Goal: Obtain resource: Obtain resource

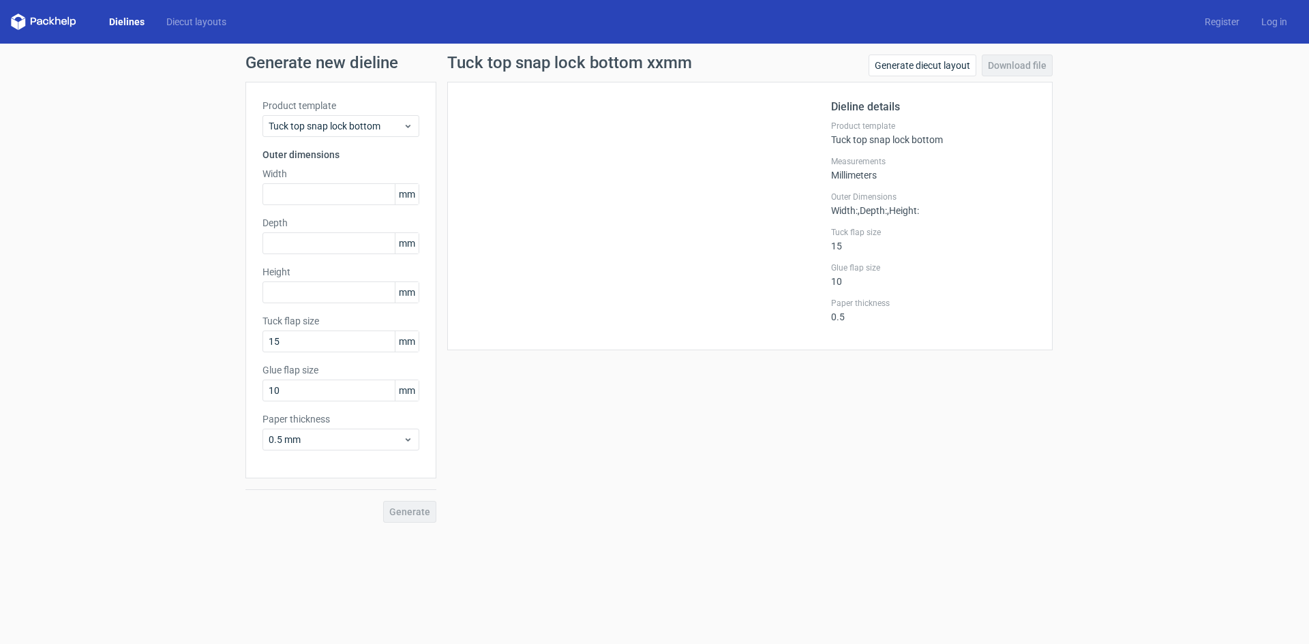
click at [140, 18] on link "Dielines" at bounding box center [126, 22] width 57 height 14
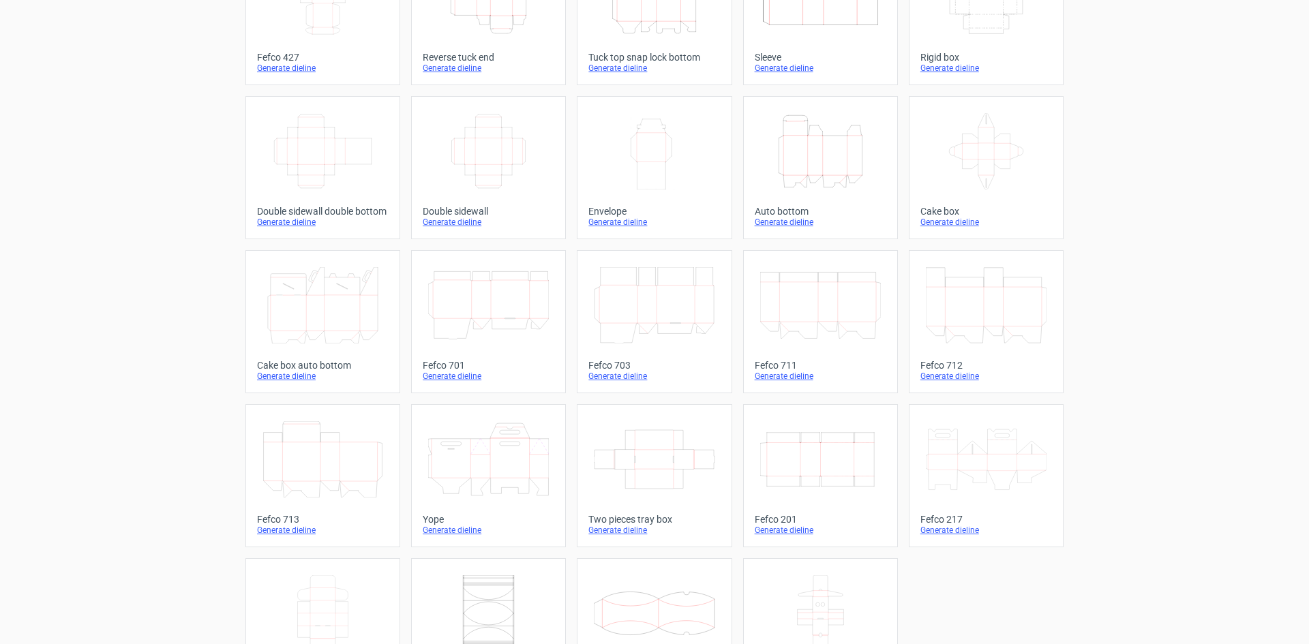
scroll to position [72, 0]
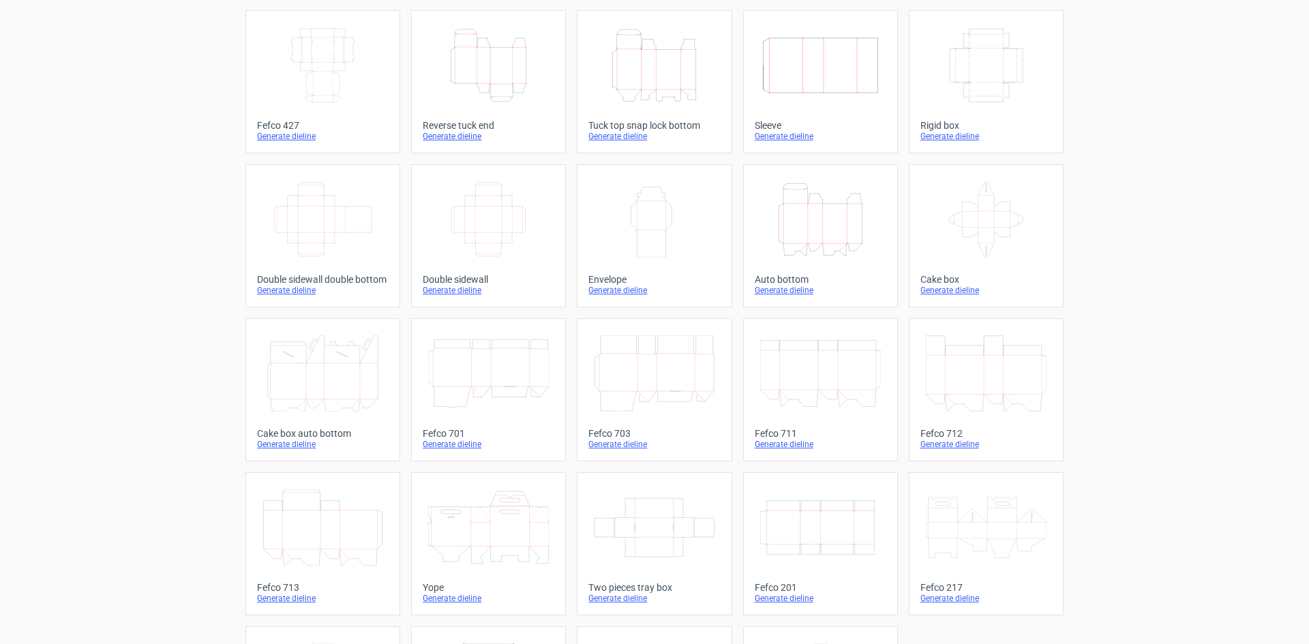
click at [343, 52] on icon "Width Depth Height" at bounding box center [323, 65] width 121 height 76
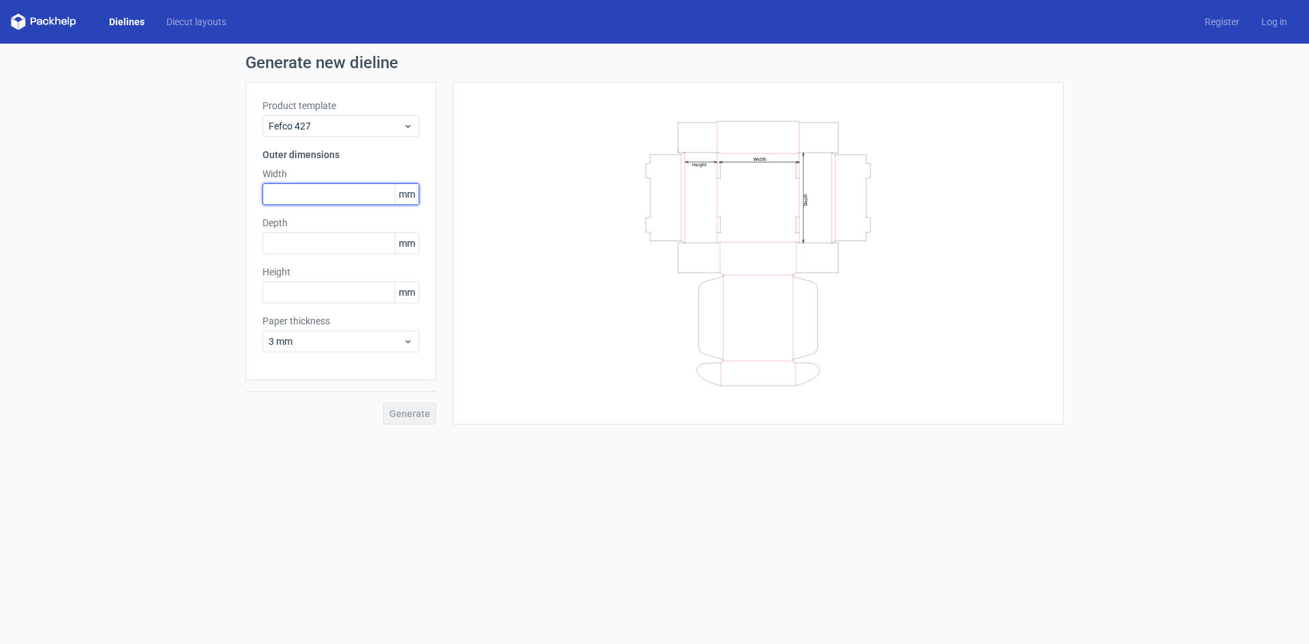
click at [320, 187] on input "text" at bounding box center [341, 194] width 157 height 22
click at [312, 287] on input "text" at bounding box center [341, 293] width 157 height 22
click at [287, 246] on input "text" at bounding box center [341, 244] width 157 height 22
drag, startPoint x: 288, startPoint y: 288, endPoint x: 267, endPoint y: 288, distance: 21.1
click at [267, 288] on input "90" at bounding box center [341, 293] width 157 height 22
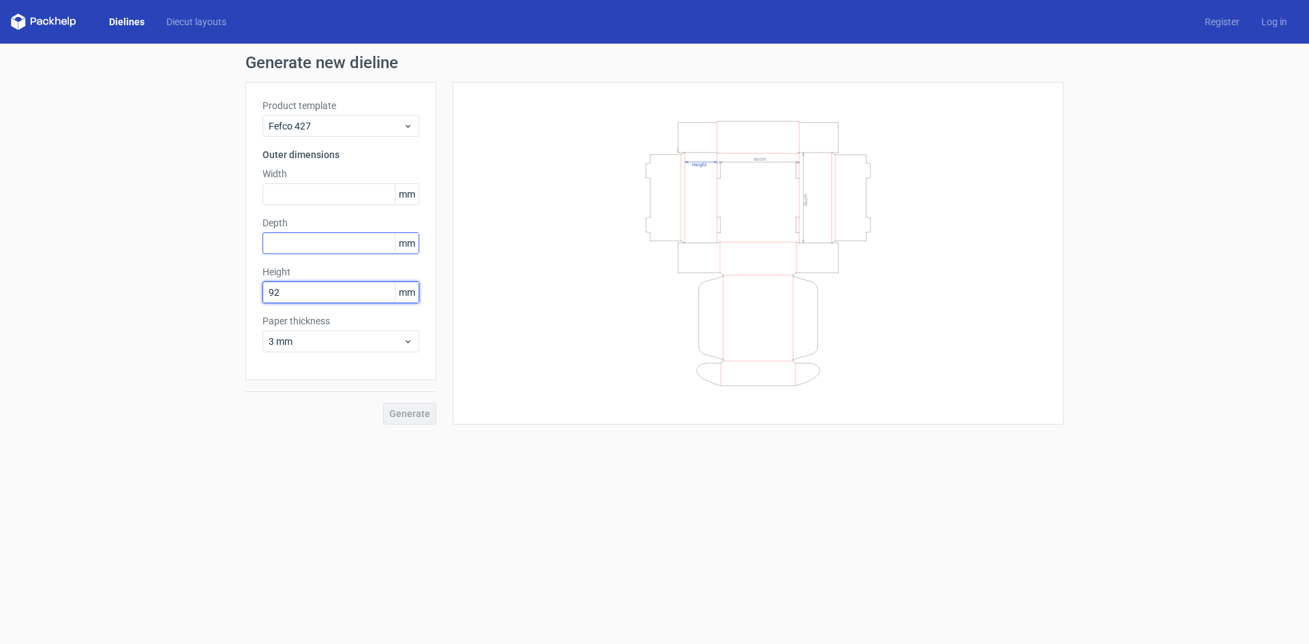
type input "92"
click at [294, 241] on input "text" at bounding box center [341, 244] width 157 height 22
click at [292, 192] on input "text" at bounding box center [341, 194] width 157 height 22
type input "52"
click at [287, 237] on input "text" at bounding box center [341, 244] width 157 height 22
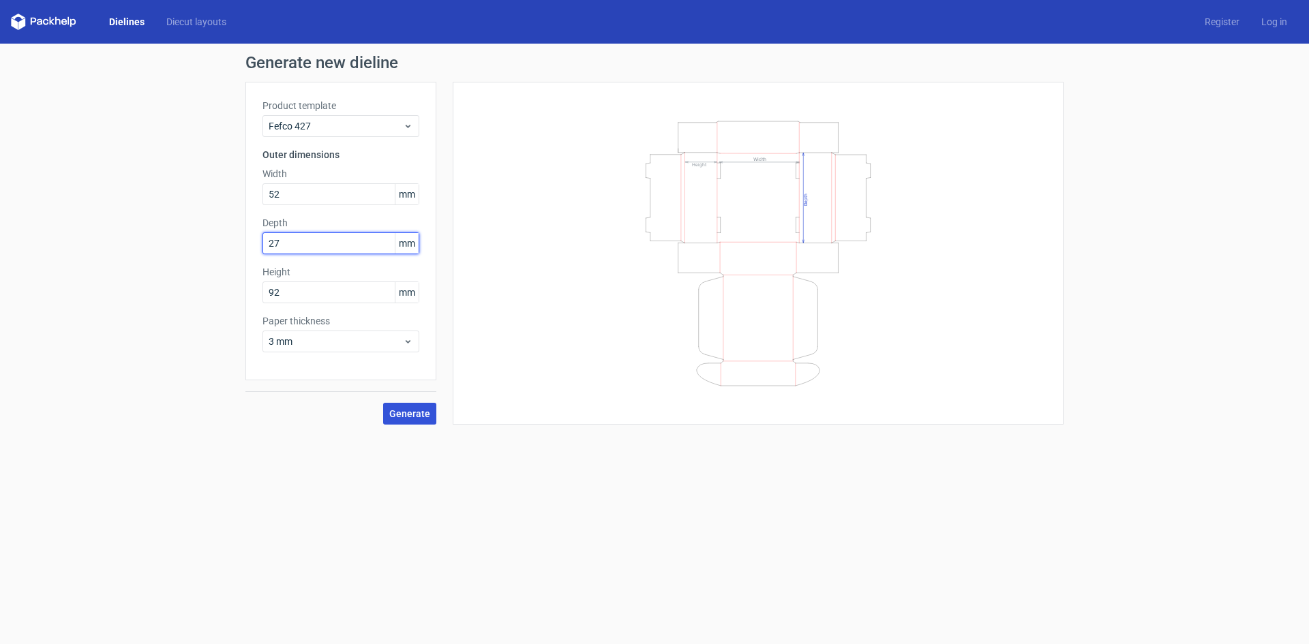
type input "27"
click at [416, 411] on span "Generate" at bounding box center [409, 414] width 41 height 10
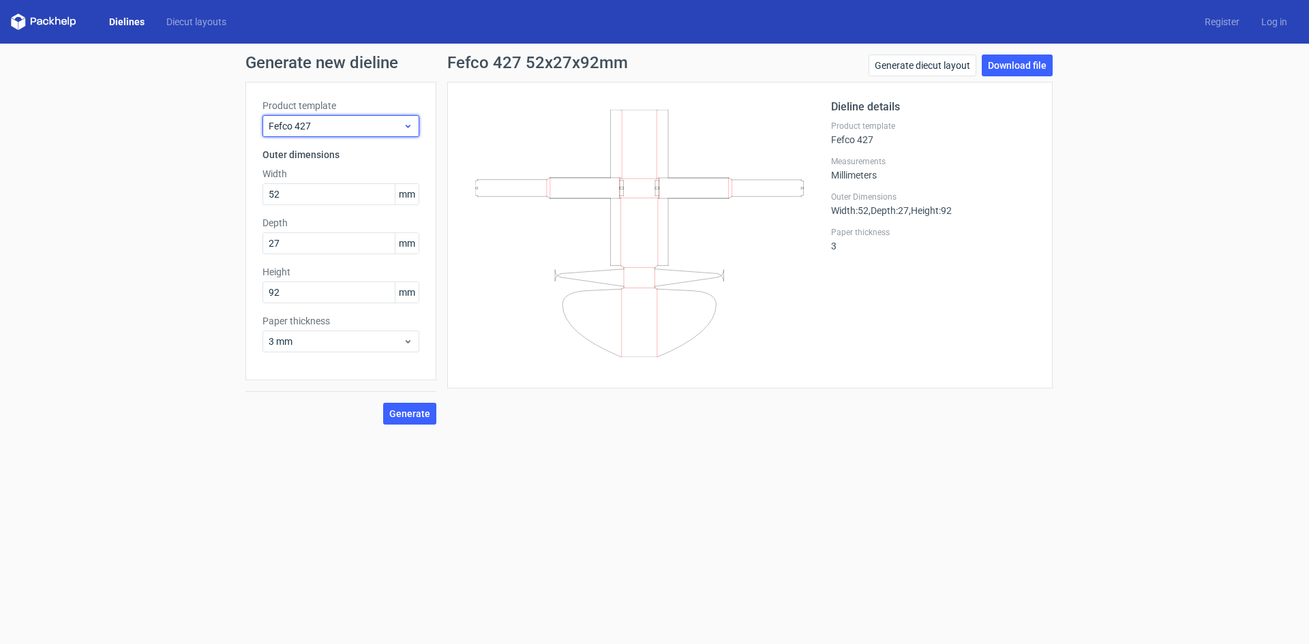
click at [380, 126] on span "Fefco 427" at bounding box center [336, 126] width 134 height 14
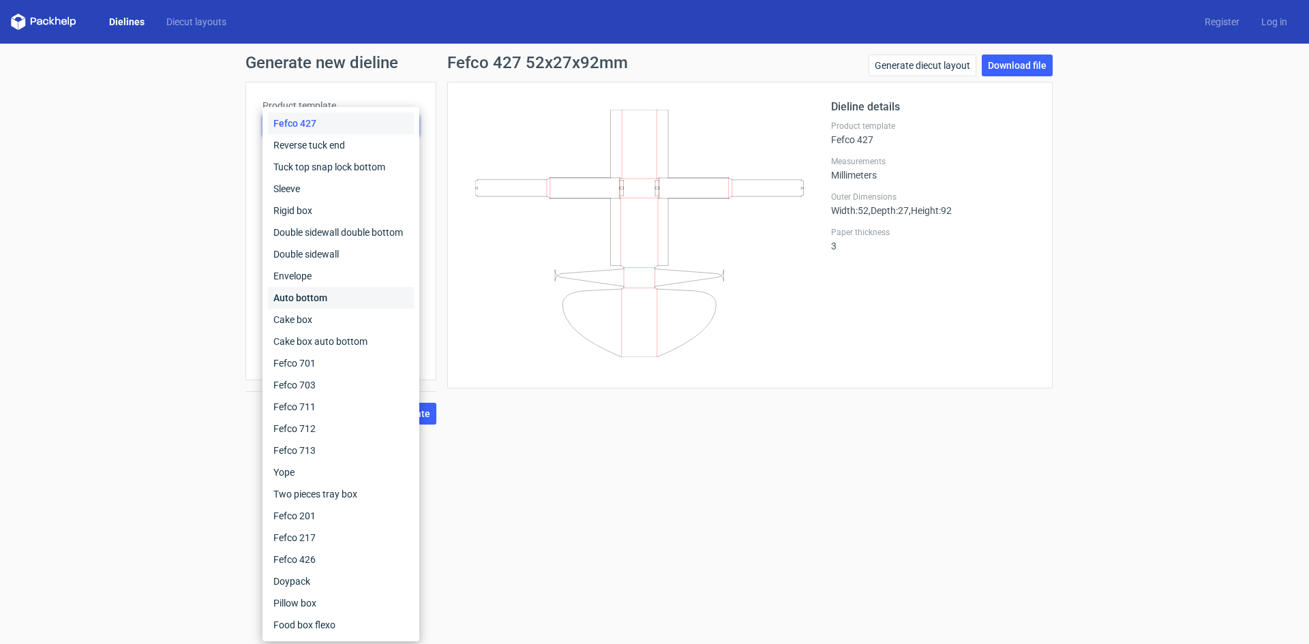
click at [357, 293] on div "Auto bottom" at bounding box center [341, 298] width 146 height 22
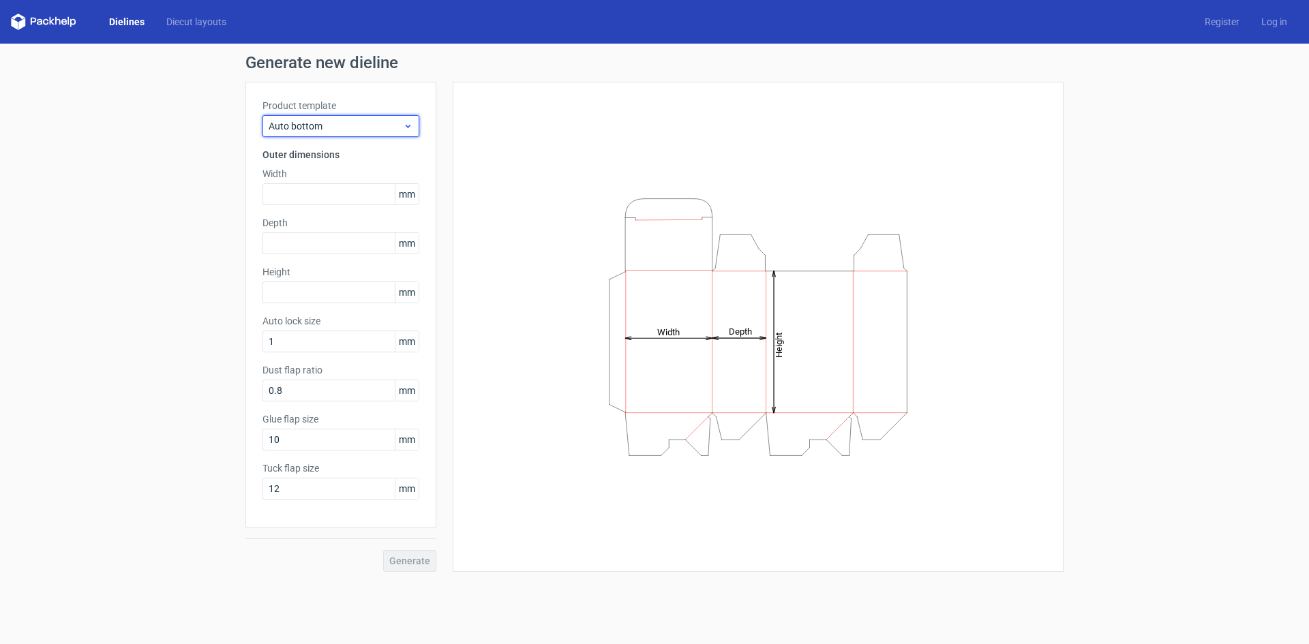
click at [331, 125] on span "Auto bottom" at bounding box center [336, 126] width 134 height 14
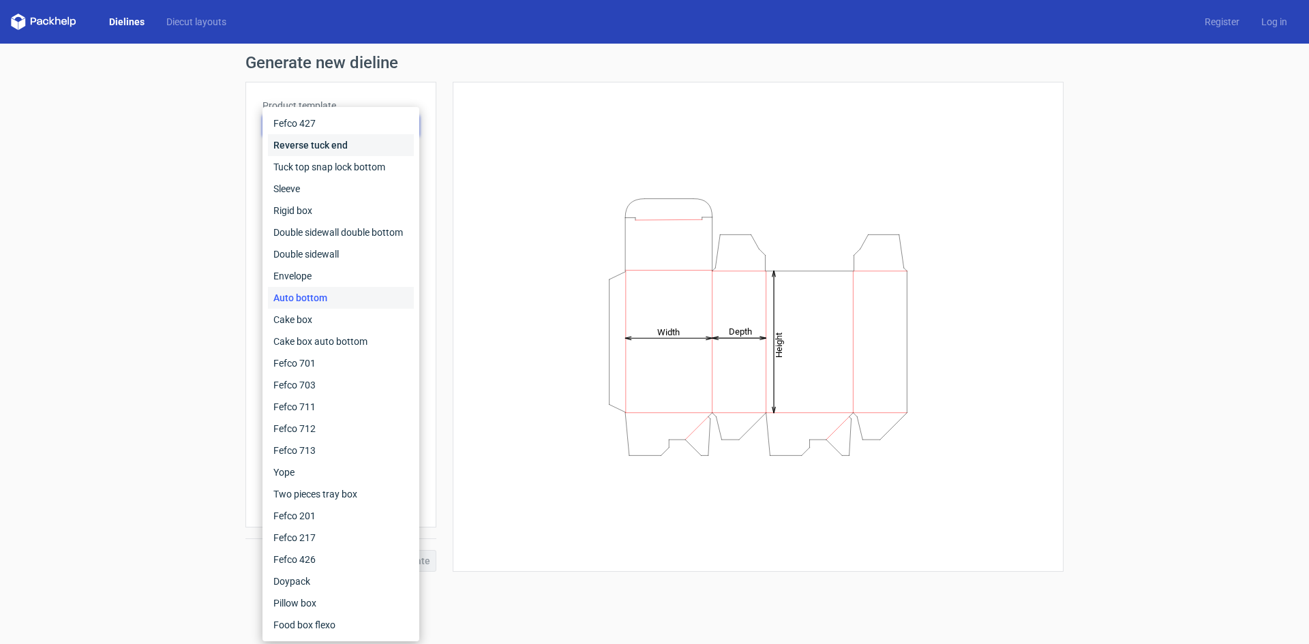
click at [337, 149] on div "Reverse tuck end" at bounding box center [341, 145] width 146 height 22
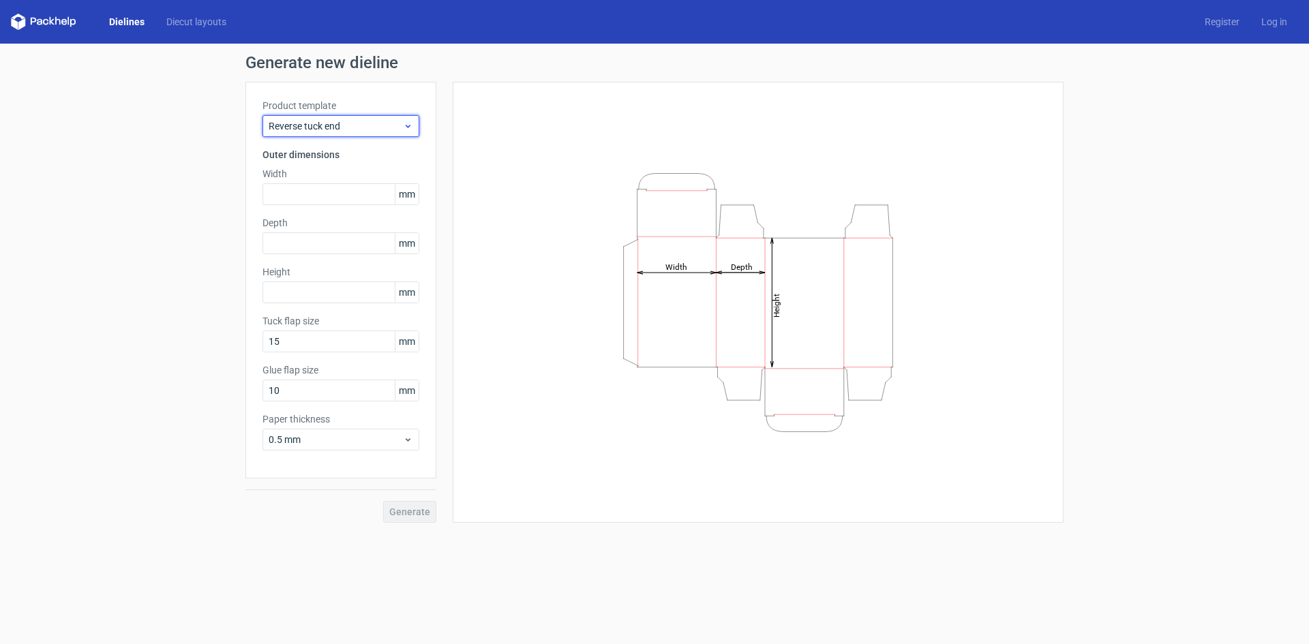
click at [339, 123] on span "Reverse tuck end" at bounding box center [336, 126] width 134 height 14
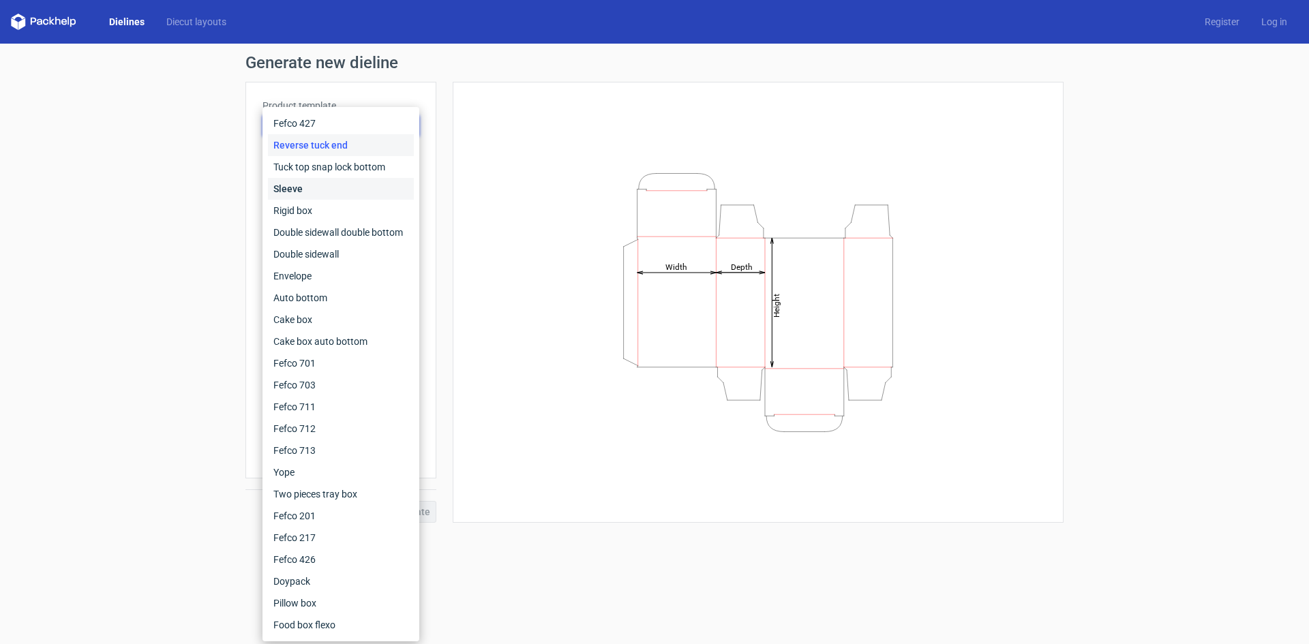
click at [339, 183] on div "Sleeve" at bounding box center [341, 189] width 146 height 22
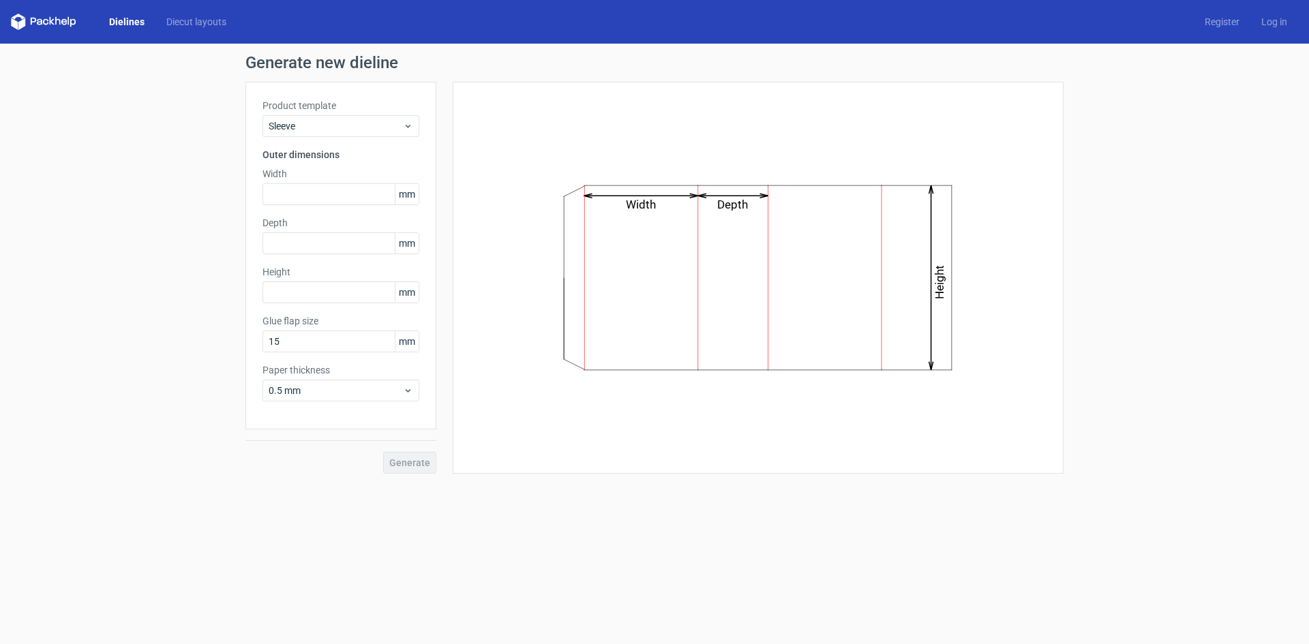
click at [336, 112] on label "Product template" at bounding box center [341, 106] width 157 height 14
click at [333, 123] on span "Sleeve" at bounding box center [336, 126] width 134 height 14
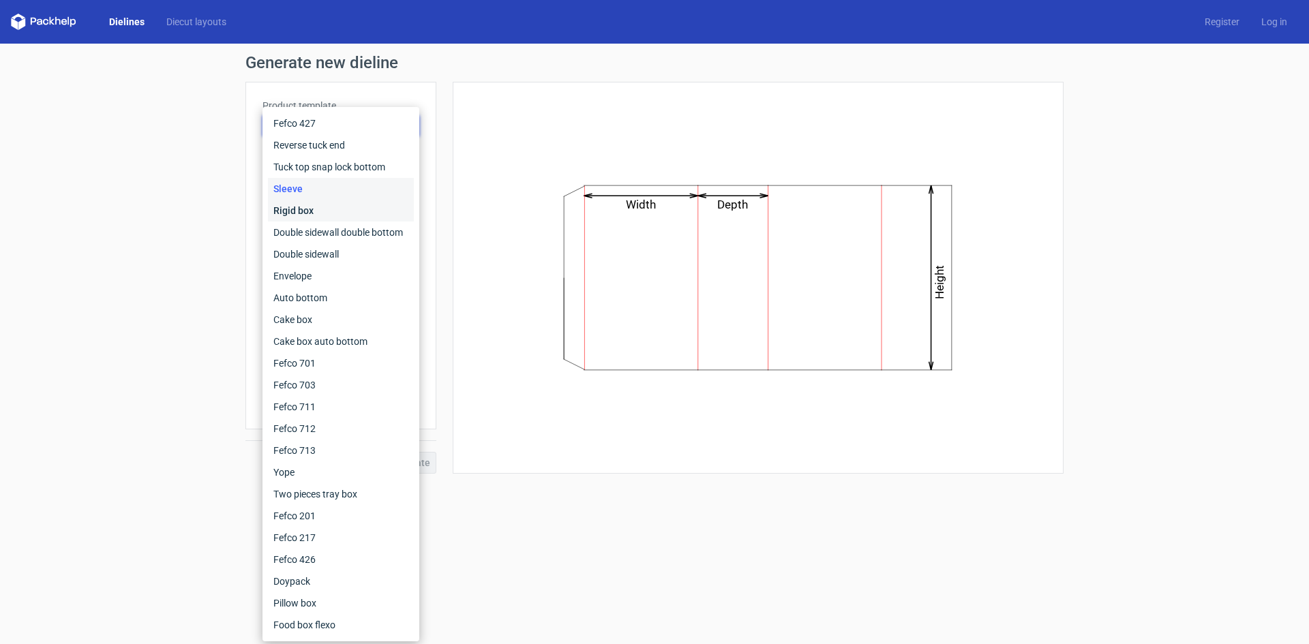
click at [316, 203] on div "Rigid box" at bounding box center [341, 211] width 146 height 22
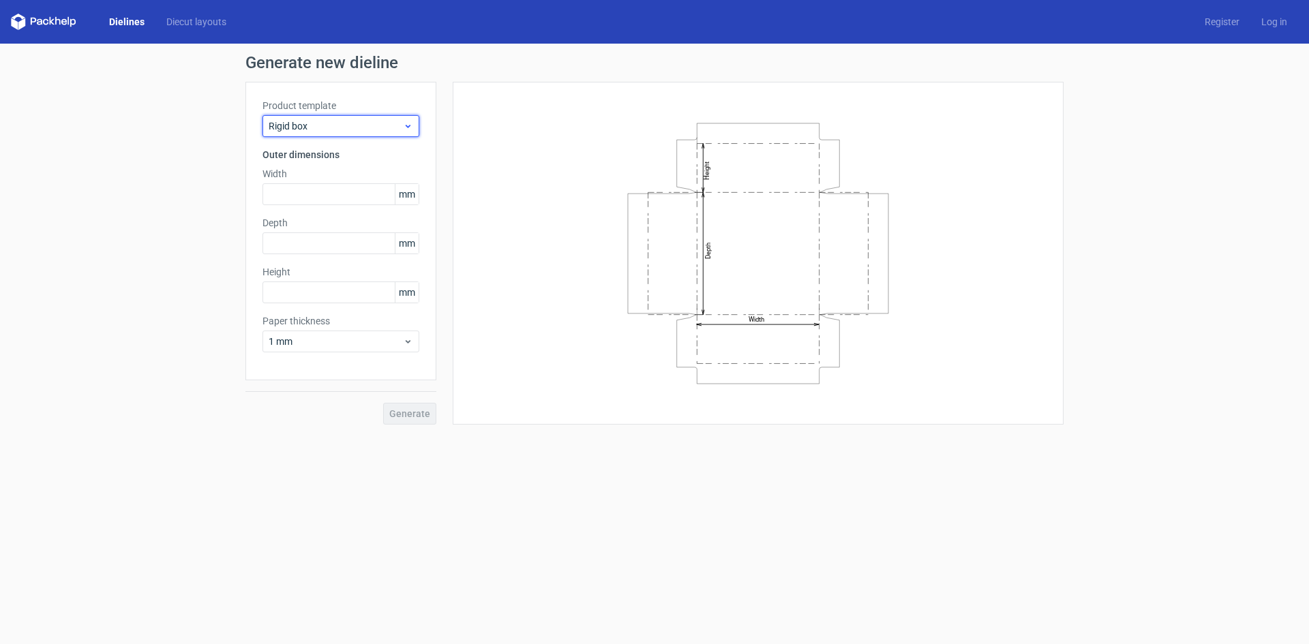
click at [329, 127] on span "Rigid box" at bounding box center [336, 126] width 134 height 14
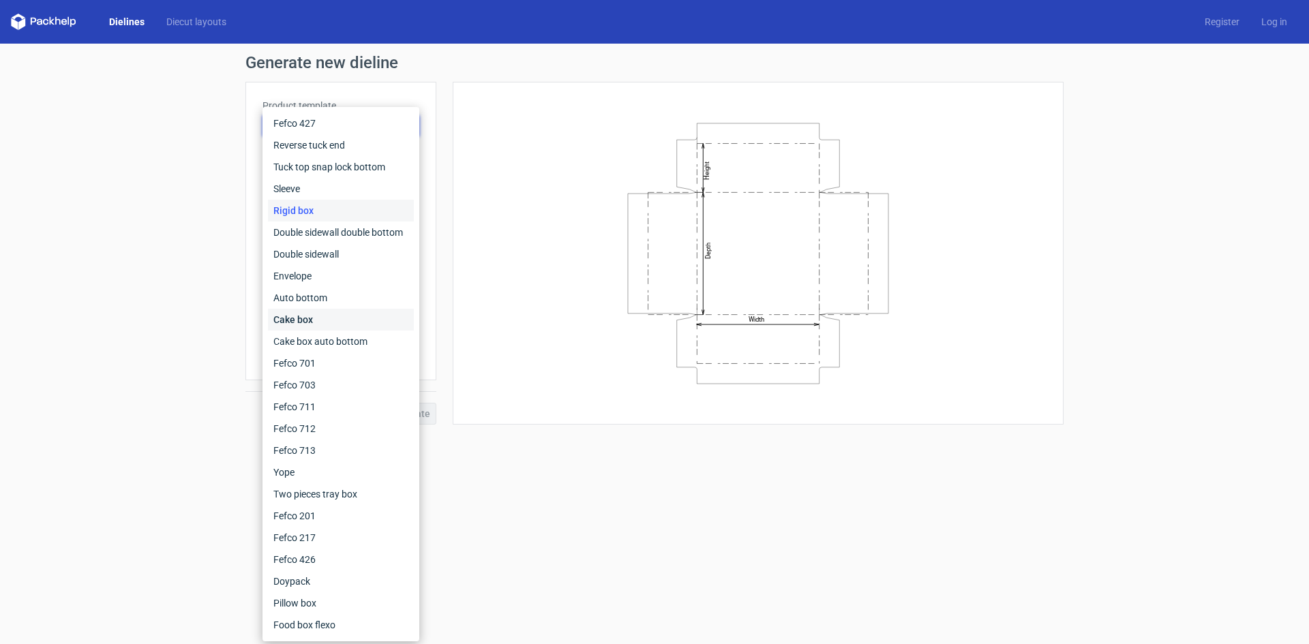
click at [323, 317] on div "Cake box" at bounding box center [341, 320] width 146 height 22
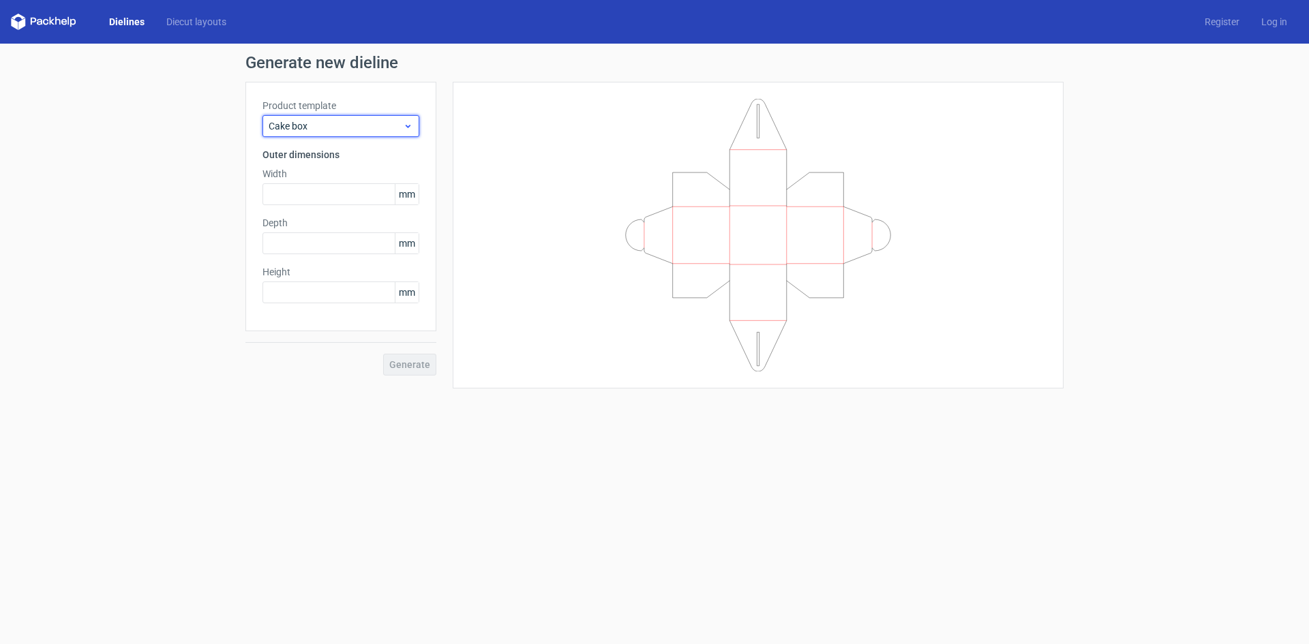
click at [321, 128] on span "Cake box" at bounding box center [336, 126] width 134 height 14
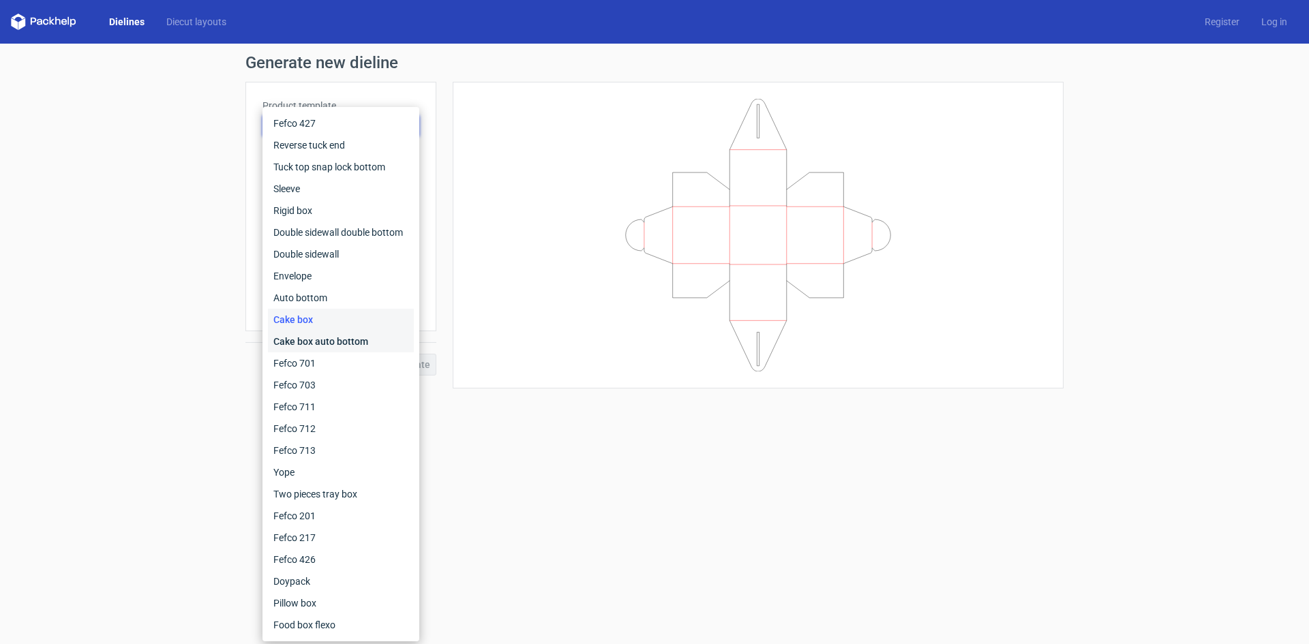
click at [325, 333] on div "Cake box auto bottom" at bounding box center [341, 342] width 146 height 22
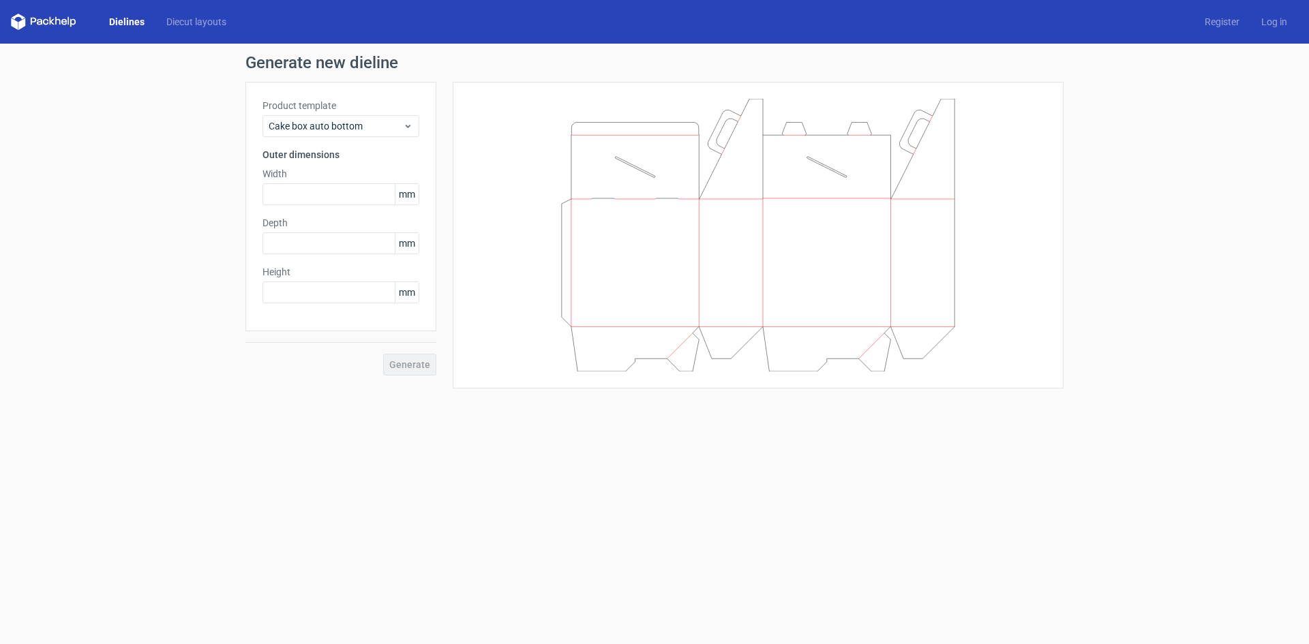
click at [344, 114] on div "Product template Cake box auto bottom" at bounding box center [341, 118] width 157 height 38
click at [336, 133] on div "Cake box auto bottom" at bounding box center [341, 126] width 157 height 22
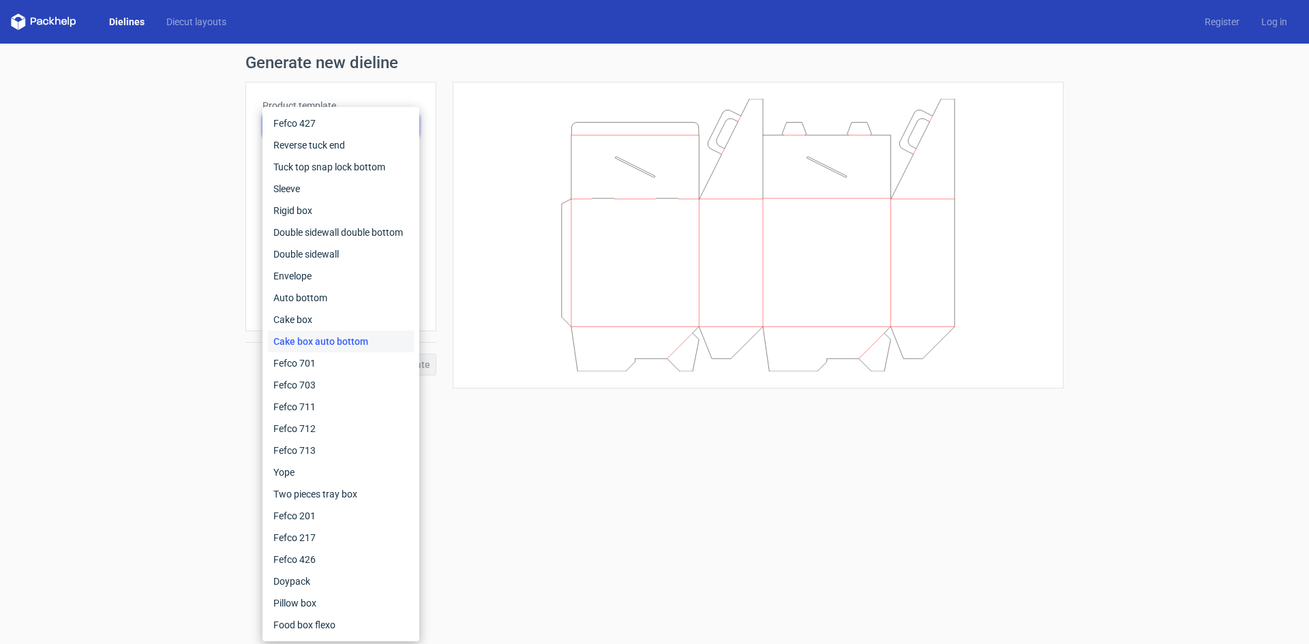
click at [203, 91] on div "Generate new dieline Product template Cake box auto bottom Outer dimensions Wid…" at bounding box center [654, 222] width 1309 height 356
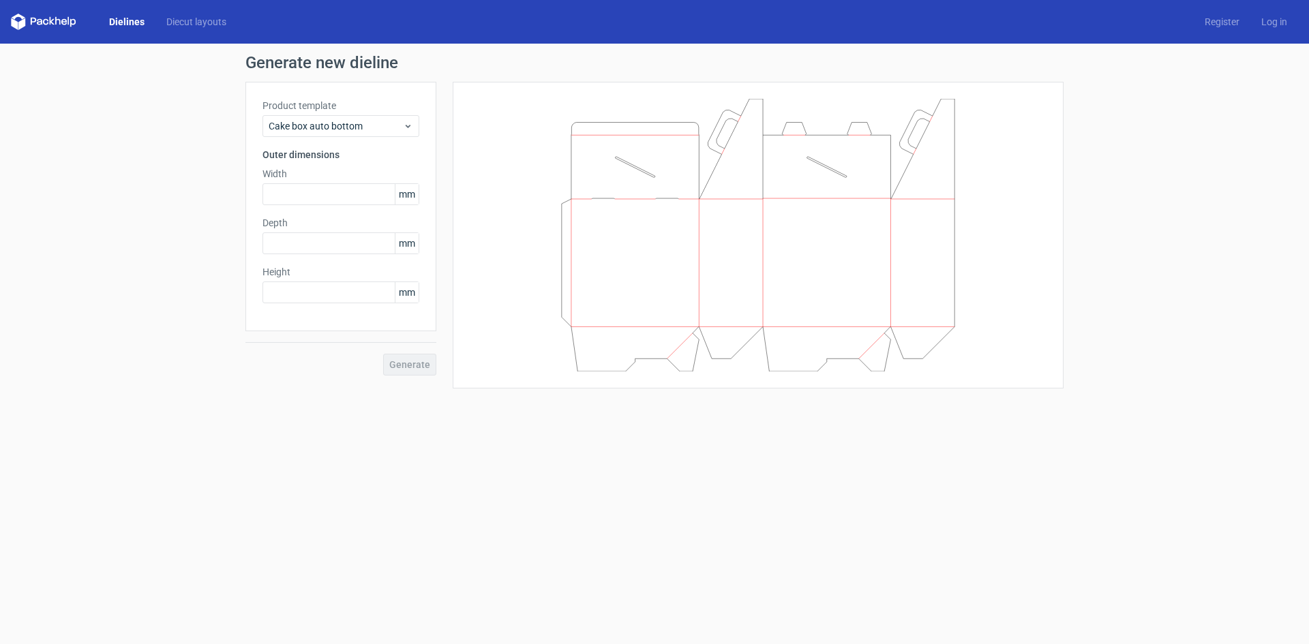
click at [115, 18] on link "Dielines" at bounding box center [126, 22] width 57 height 14
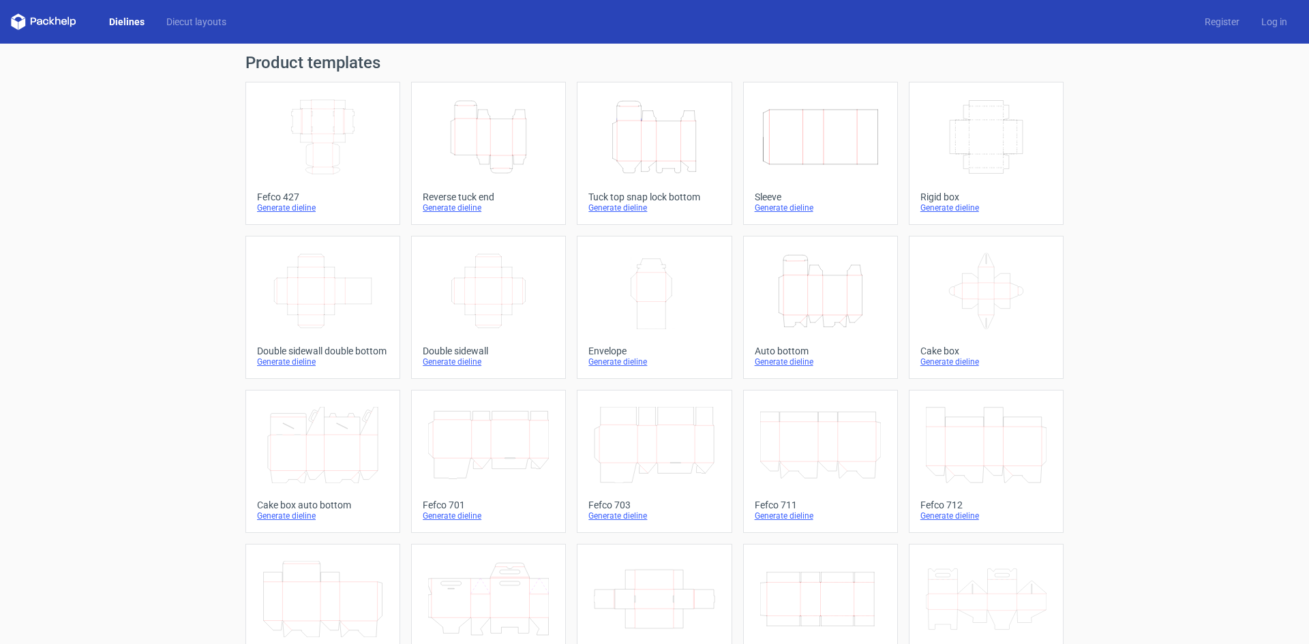
click at [329, 173] on icon "Width Depth Height" at bounding box center [323, 137] width 121 height 76
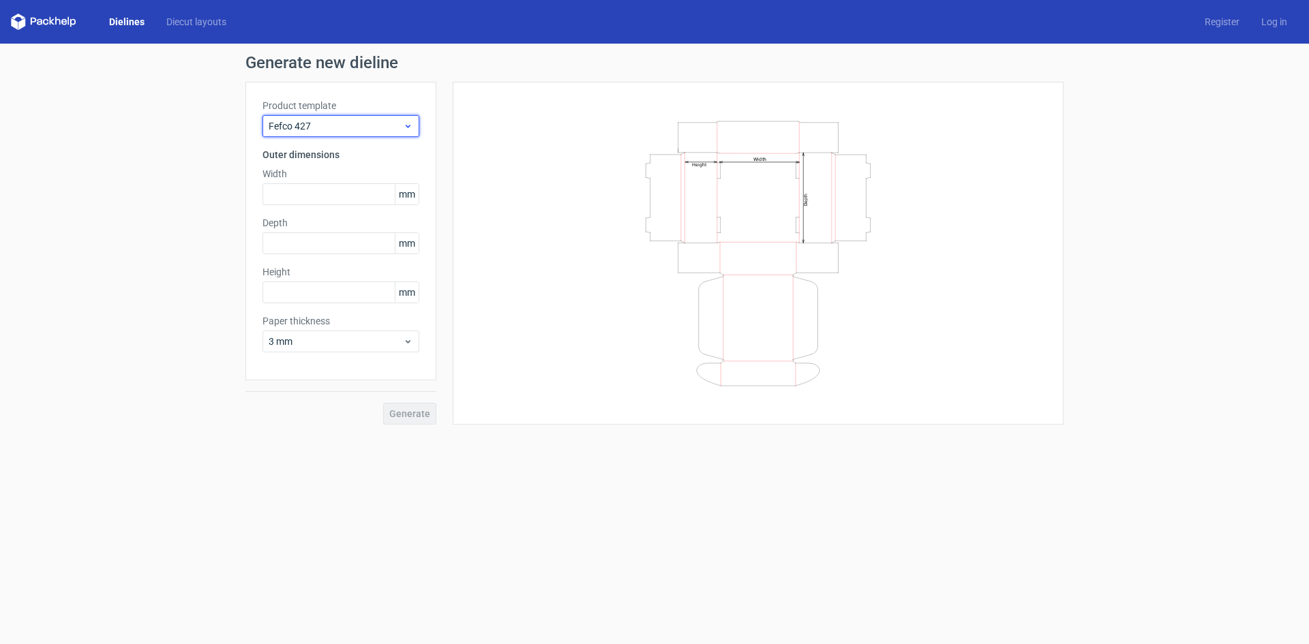
click at [327, 123] on span "Fefco 427" at bounding box center [336, 126] width 134 height 14
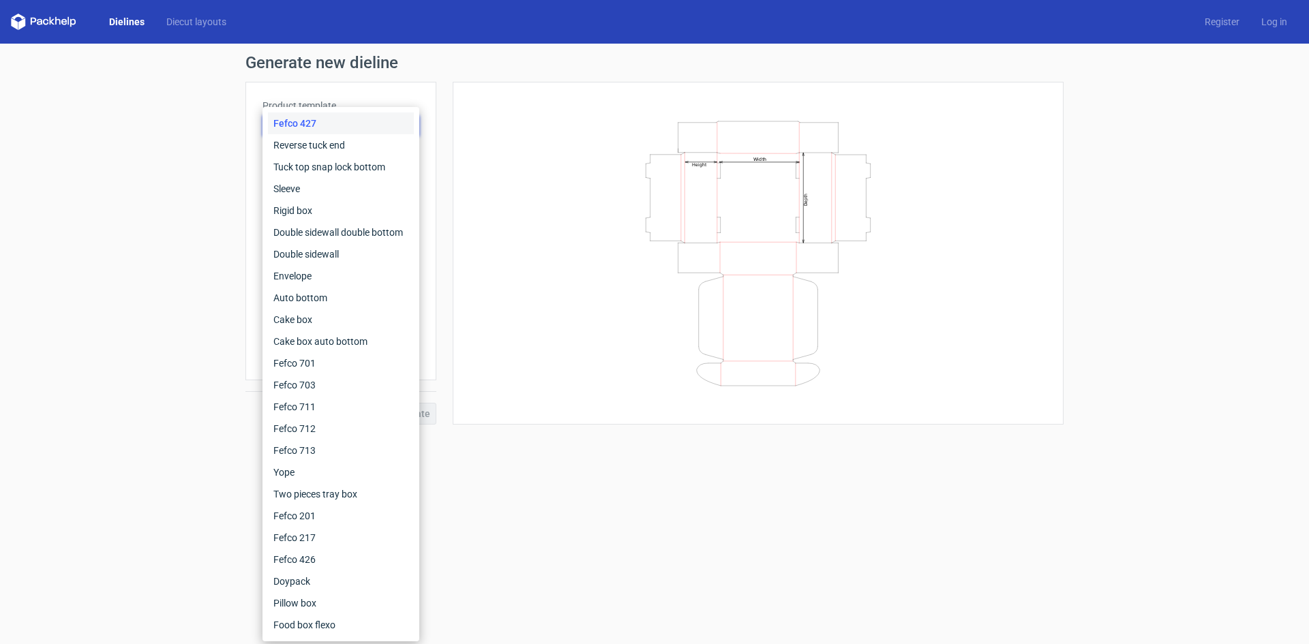
click at [359, 125] on div "Fefco 427" at bounding box center [341, 124] width 146 height 22
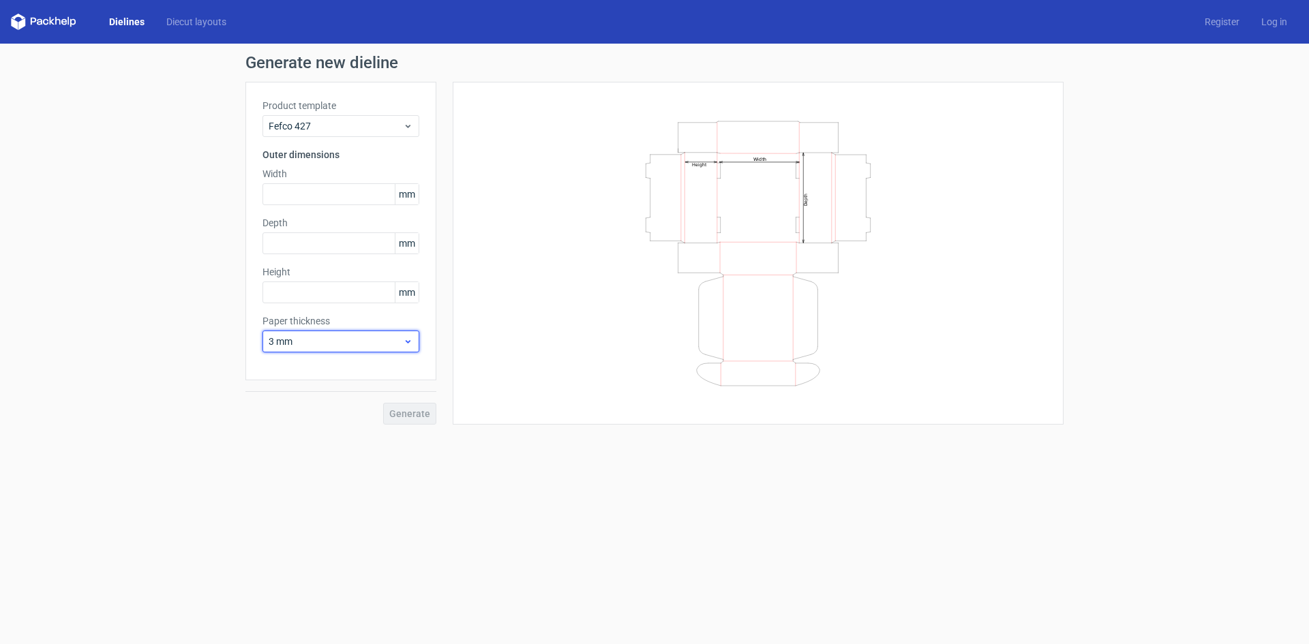
click at [404, 336] on icon at bounding box center [408, 341] width 10 height 11
click at [310, 434] on div "1.5 mm" at bounding box center [341, 437] width 146 height 22
click at [310, 195] on input "text" at bounding box center [341, 194] width 157 height 22
type input "52"
type input "25"
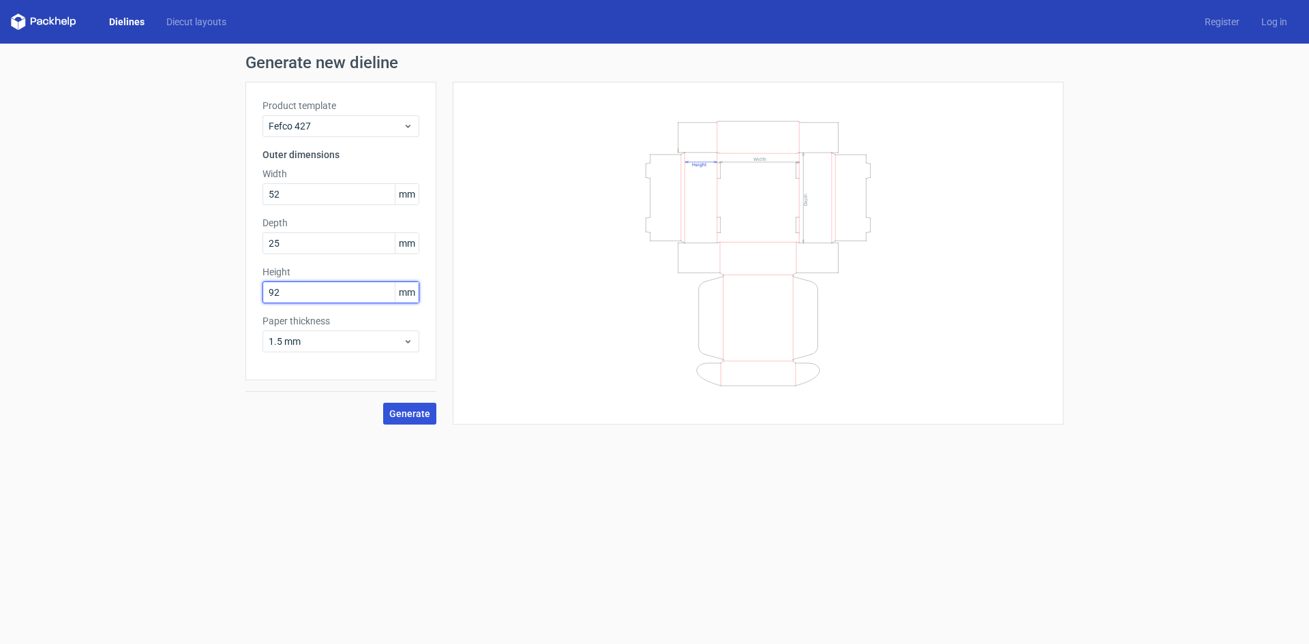
type input "92"
click at [423, 418] on span "Generate" at bounding box center [409, 414] width 41 height 10
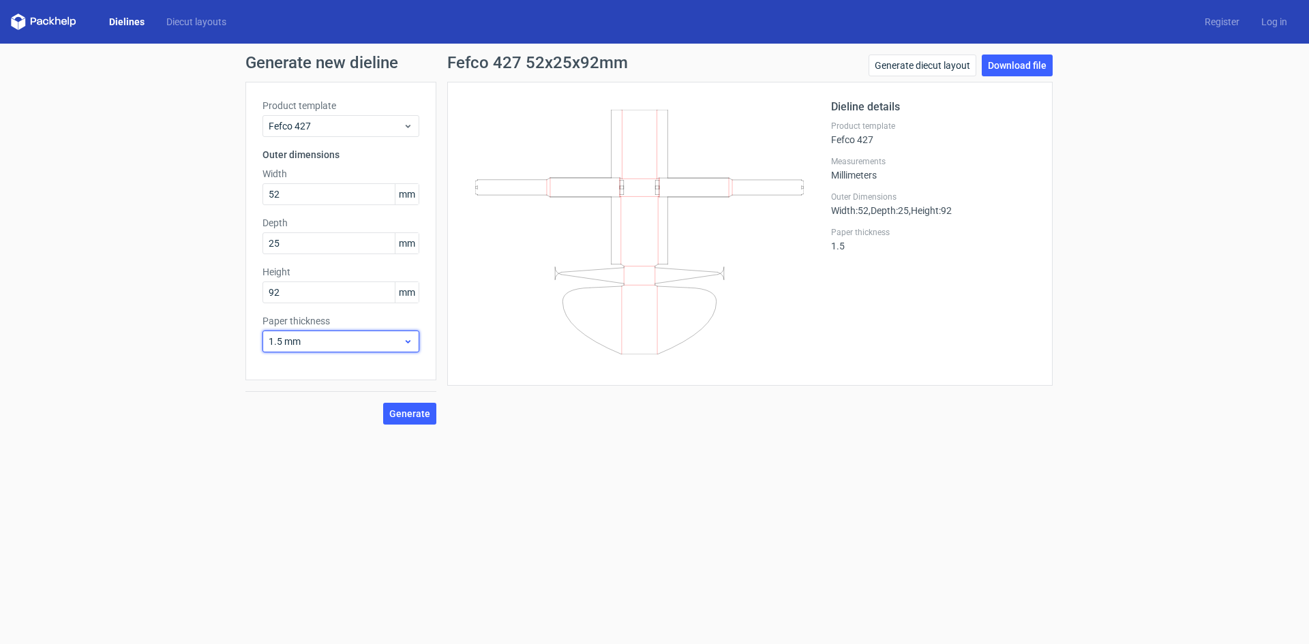
click at [368, 340] on span "1.5 mm" at bounding box center [336, 342] width 134 height 14
click at [308, 488] on div "4 mm" at bounding box center [341, 481] width 146 height 22
click at [404, 417] on span "Generate" at bounding box center [409, 414] width 41 height 10
click at [330, 329] on div "Paper thickness 4 mm" at bounding box center [341, 333] width 157 height 38
click at [323, 338] on span "4 mm" at bounding box center [336, 342] width 134 height 14
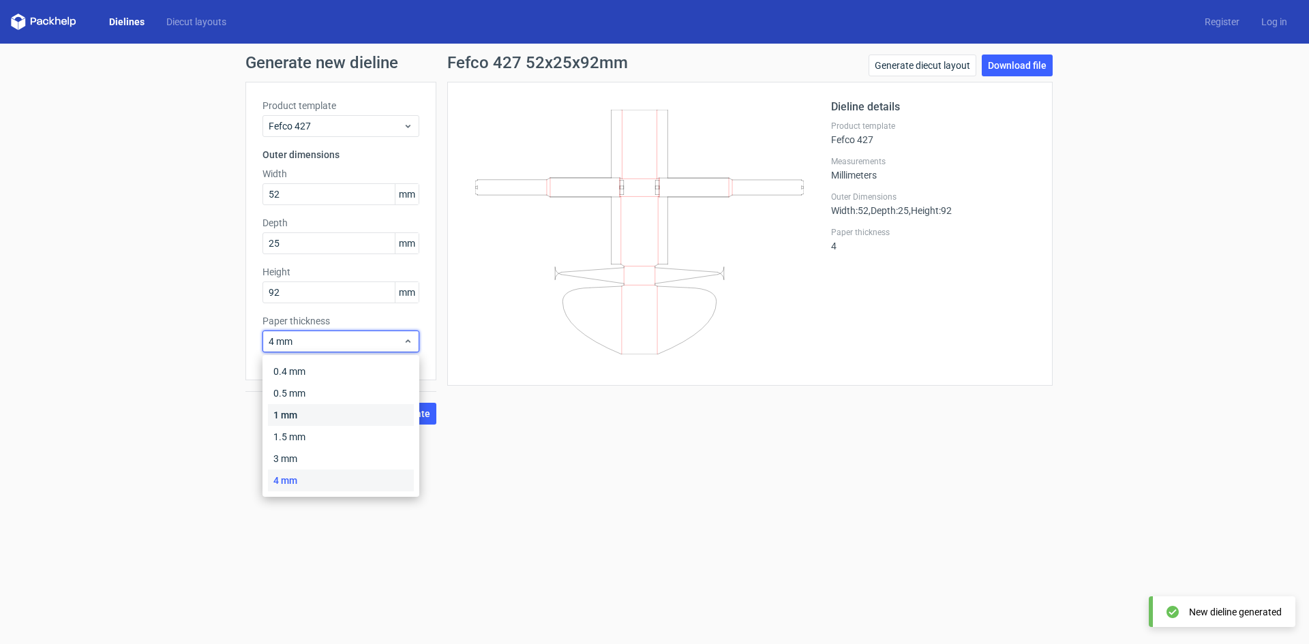
click at [310, 407] on div "1 mm" at bounding box center [341, 415] width 146 height 22
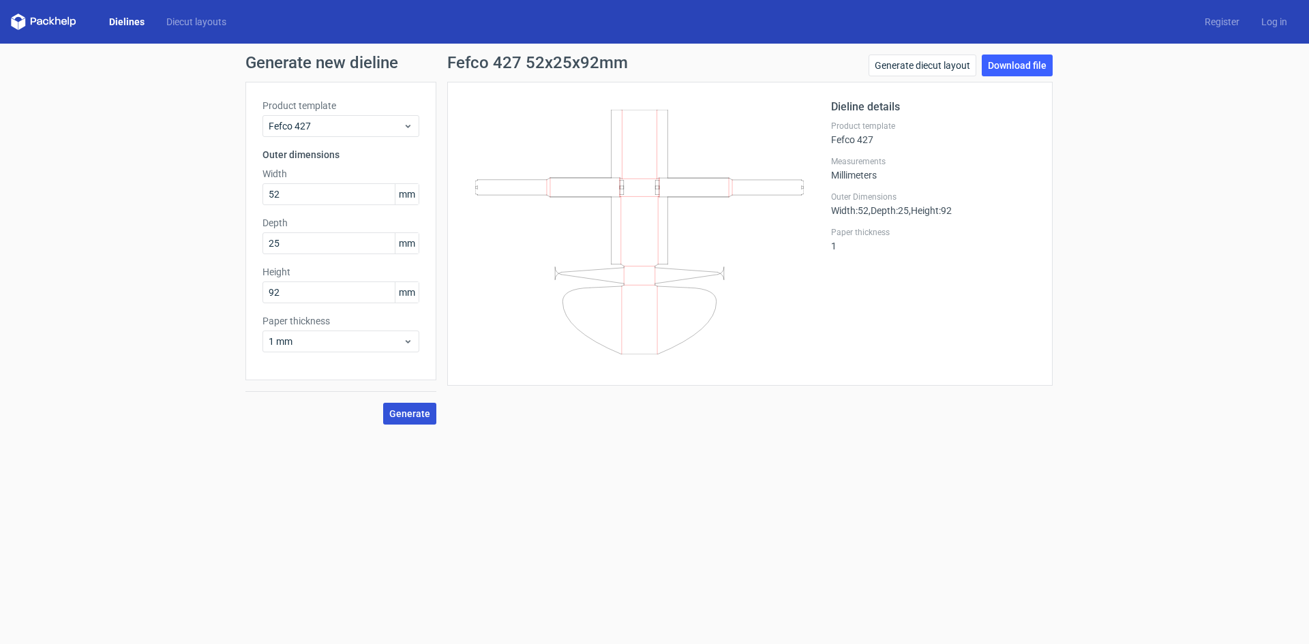
click at [402, 419] on button "Generate" at bounding box center [409, 414] width 53 height 22
click at [468, 190] on div at bounding box center [647, 234] width 367 height 270
click at [486, 184] on icon at bounding box center [639, 232] width 329 height 245
drag, startPoint x: 474, startPoint y: 185, endPoint x: 494, endPoint y: 195, distance: 22.6
click at [494, 195] on div at bounding box center [647, 234] width 367 height 270
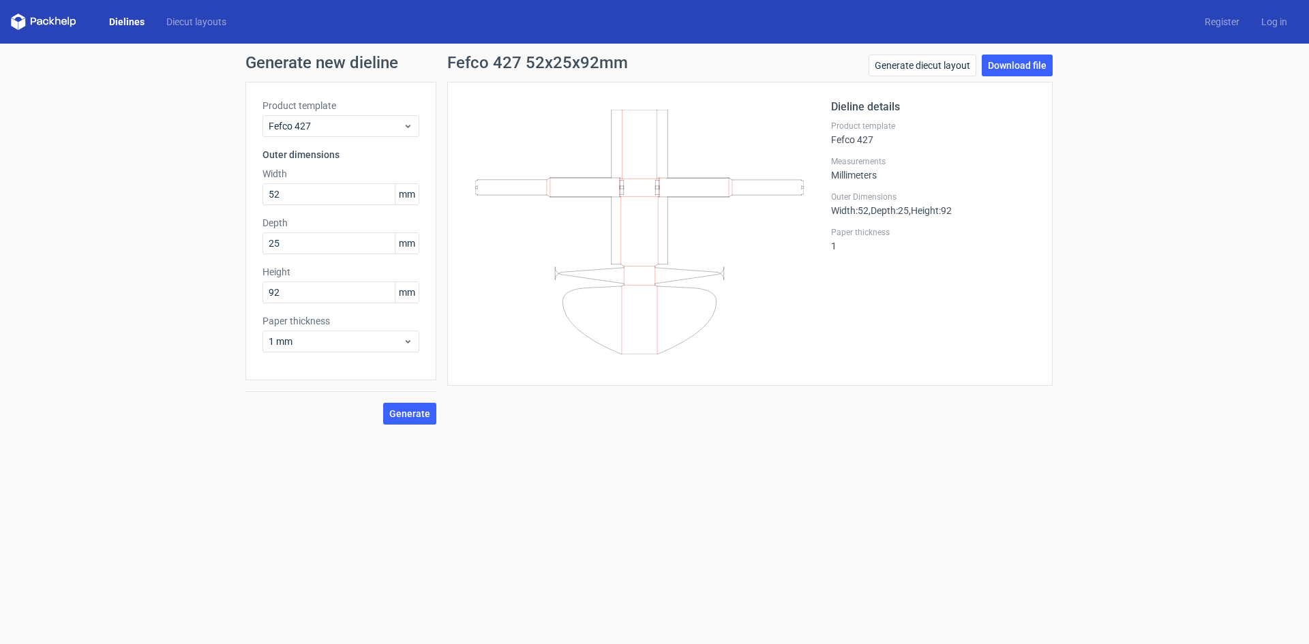
drag, startPoint x: 483, startPoint y: 179, endPoint x: 520, endPoint y: 224, distance: 57.6
click at [520, 224] on icon at bounding box center [639, 232] width 329 height 245
drag, startPoint x: 499, startPoint y: 154, endPoint x: 526, endPoint y: 221, distance: 71.9
click at [526, 221] on icon at bounding box center [639, 232] width 329 height 245
drag, startPoint x: 304, startPoint y: 240, endPoint x: 242, endPoint y: 244, distance: 62.2
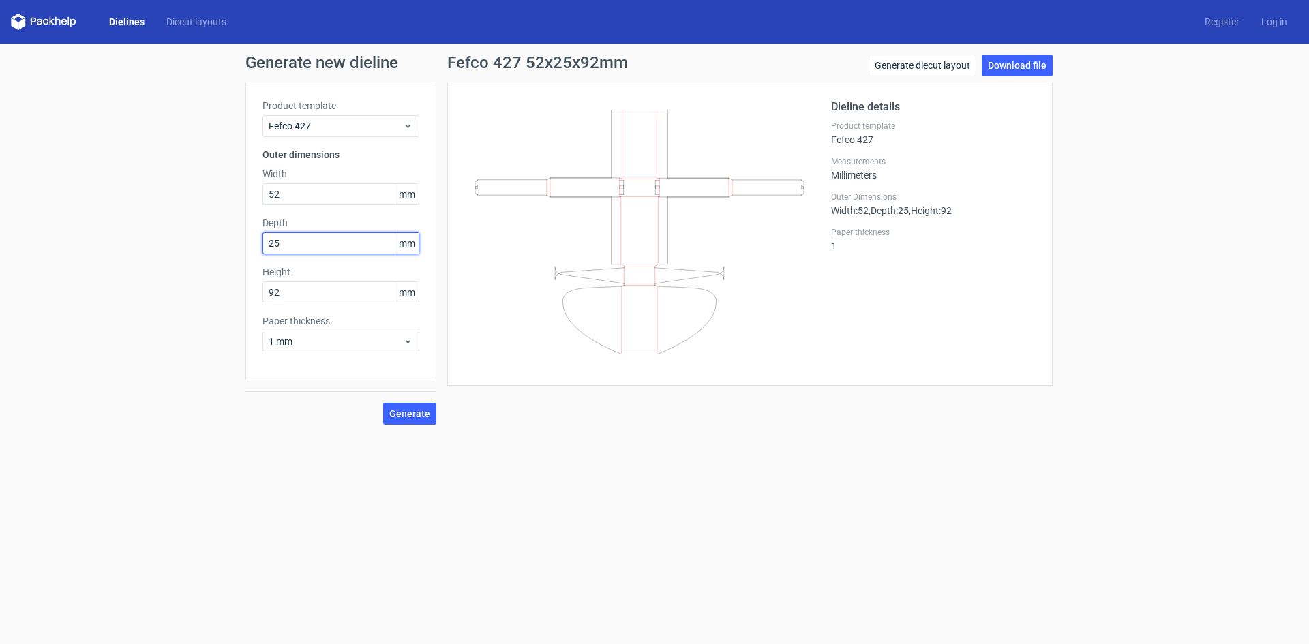
click at [242, 244] on div "Generate new dieline Product template Fefco 427 Outer dimensions Width 52 mm De…" at bounding box center [654, 240] width 1309 height 392
type input "52"
drag, startPoint x: 288, startPoint y: 199, endPoint x: 232, endPoint y: 194, distance: 56.1
click at [232, 194] on div "Generate new dieline Product template Fefco 427 Outer dimensions Width 52 mm De…" at bounding box center [654, 240] width 1309 height 392
click at [418, 418] on span "Generate" at bounding box center [409, 414] width 41 height 10
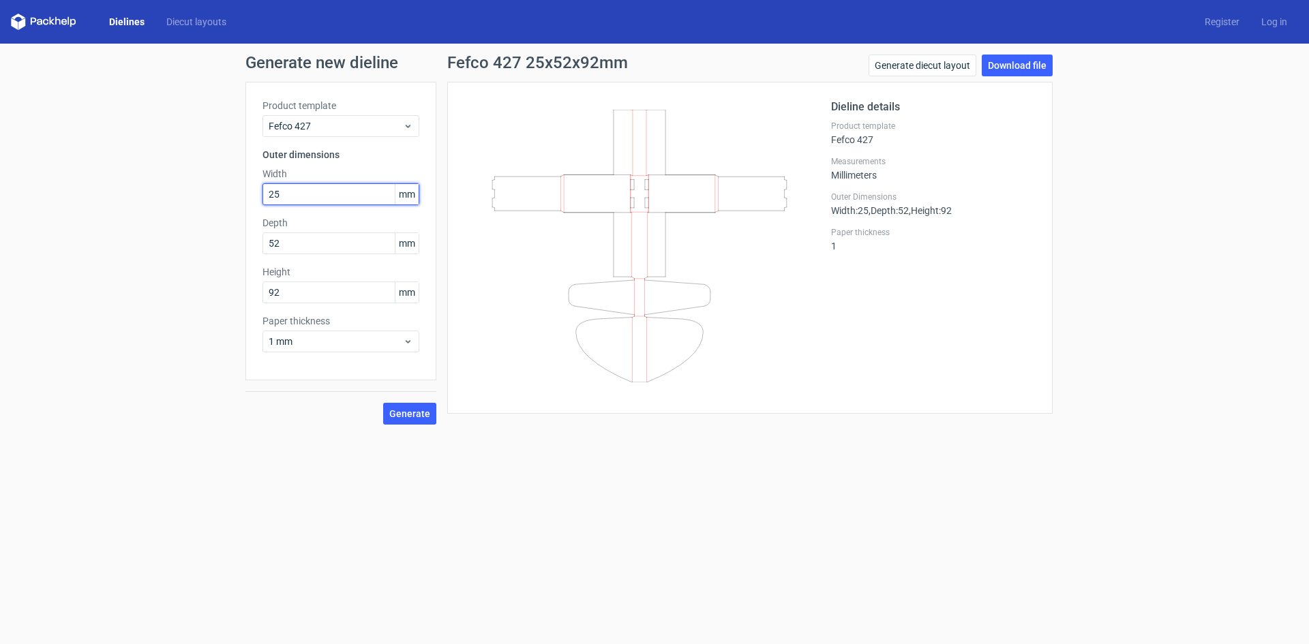
drag, startPoint x: 296, startPoint y: 198, endPoint x: 250, endPoint y: 196, distance: 46.4
click at [250, 196] on div "Product template Fefco 427 Outer dimensions Width 25 mm Depth 52 mm Height 92 m…" at bounding box center [341, 231] width 191 height 299
type input "92"
drag, startPoint x: 289, startPoint y: 289, endPoint x: 226, endPoint y: 293, distance: 63.5
click at [226, 293] on div "Generate new dieline Product template Fefco 427 Outer dimensions Width 92 mm De…" at bounding box center [654, 240] width 1309 height 392
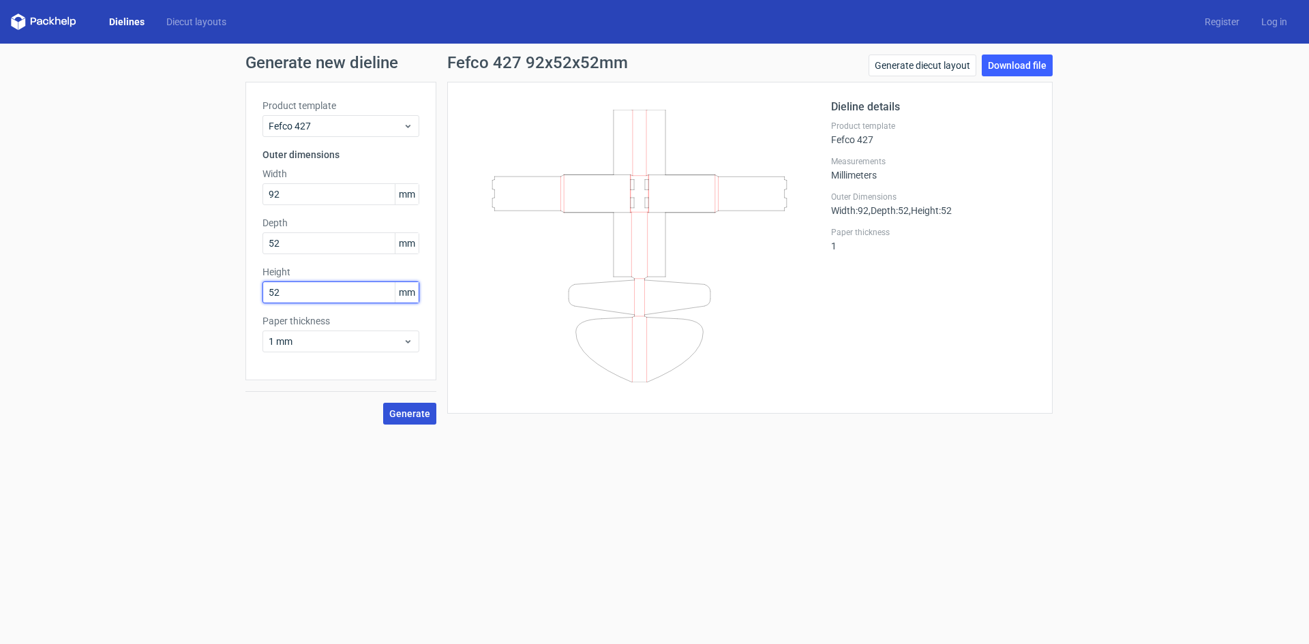
type input "52"
click at [413, 414] on span "Generate" at bounding box center [409, 414] width 41 height 10
drag, startPoint x: 310, startPoint y: 237, endPoint x: 233, endPoint y: 235, distance: 77.8
click at [233, 235] on div "Generate new dieline Product template Fefco 427 Outer dimensions Width 92 mm De…" at bounding box center [654, 240] width 1309 height 392
type input "27"
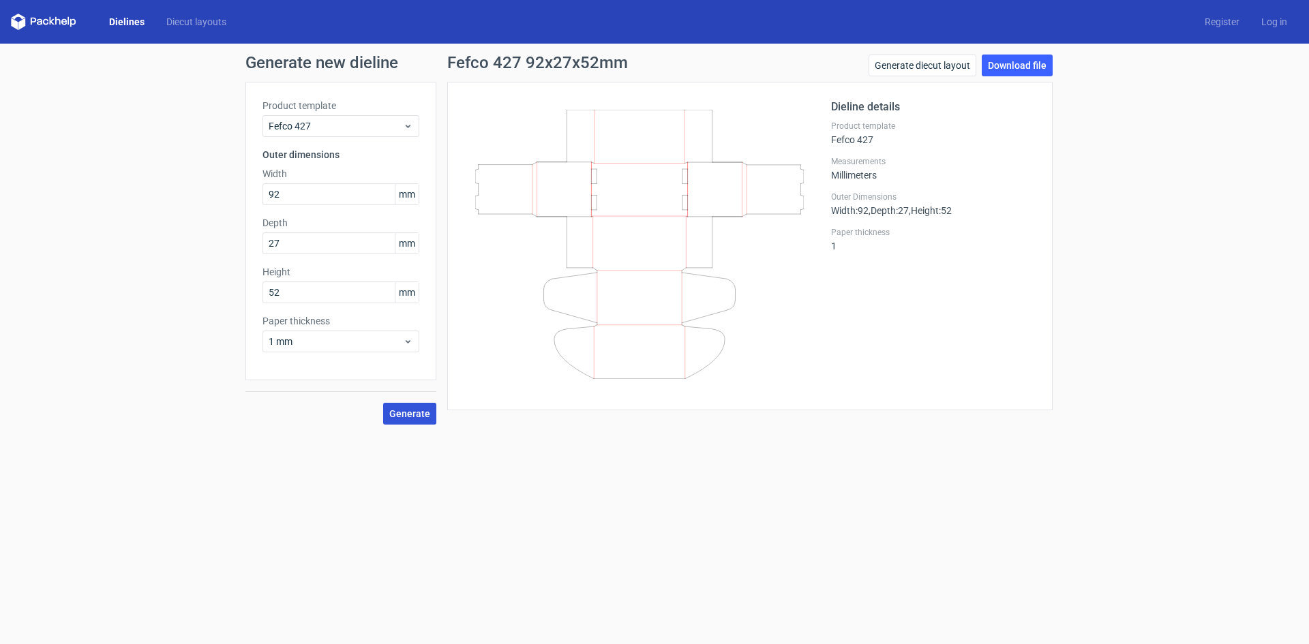
click at [424, 415] on span "Generate" at bounding box center [409, 414] width 41 height 10
click at [125, 18] on link "Dielines" at bounding box center [126, 22] width 57 height 14
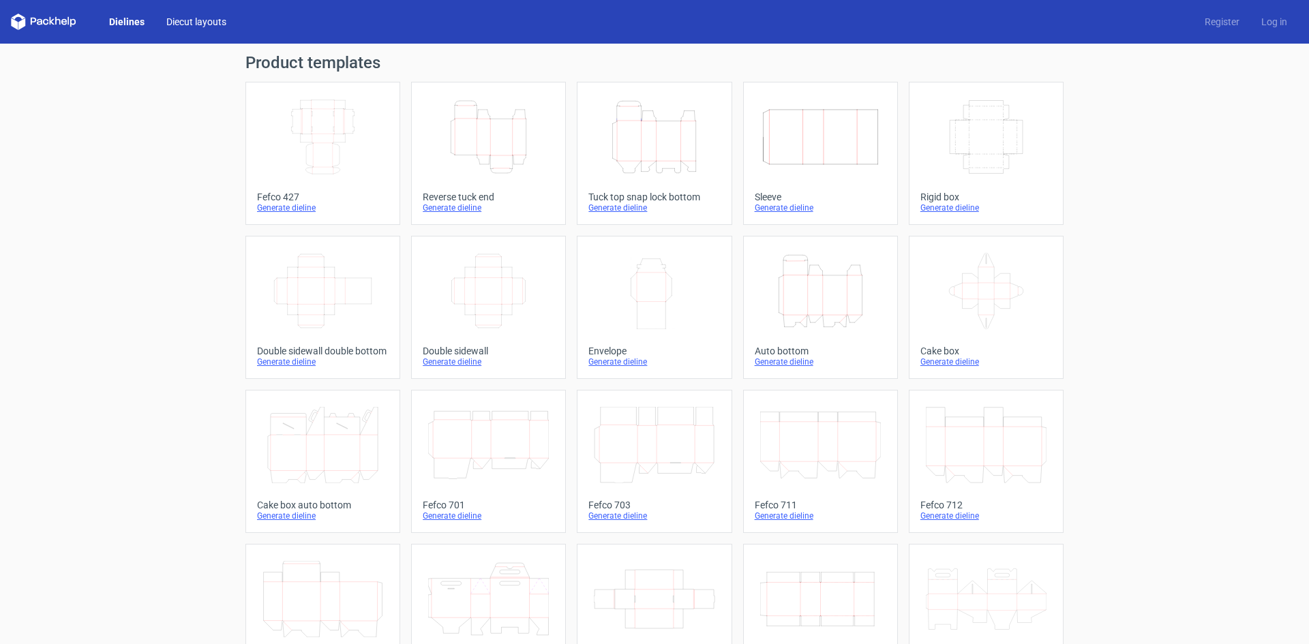
click at [206, 24] on link "Diecut layouts" at bounding box center [196, 22] width 82 height 14
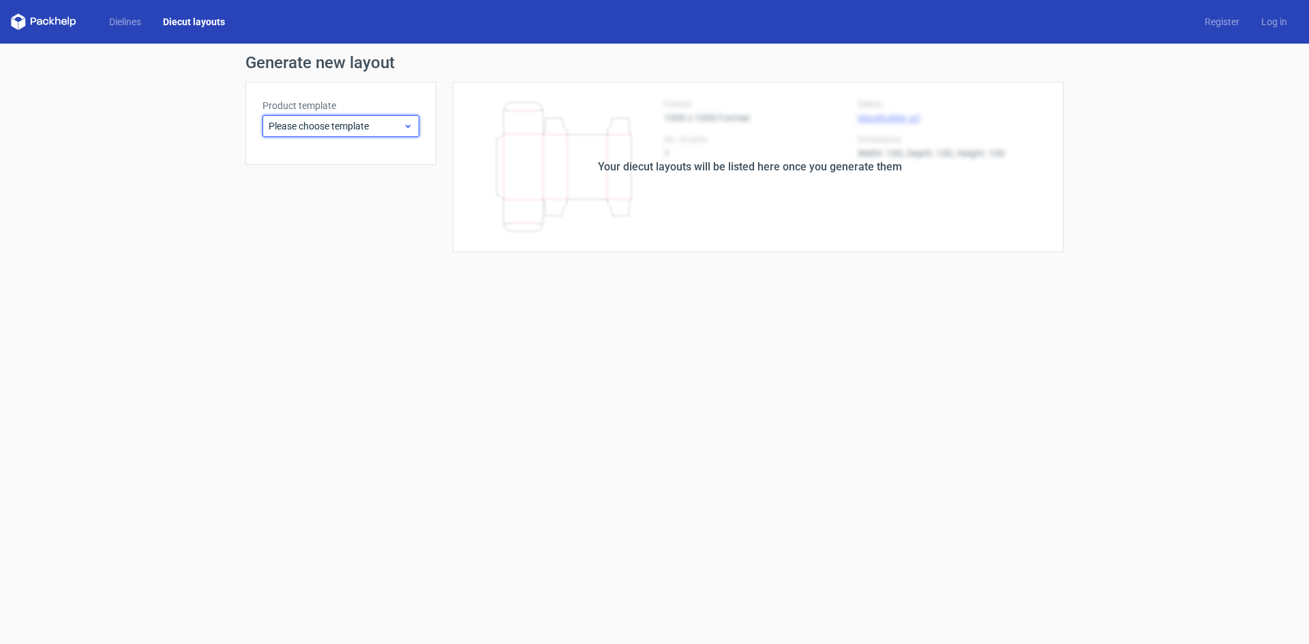
click at [338, 130] on span "Please choose template" at bounding box center [336, 126] width 134 height 14
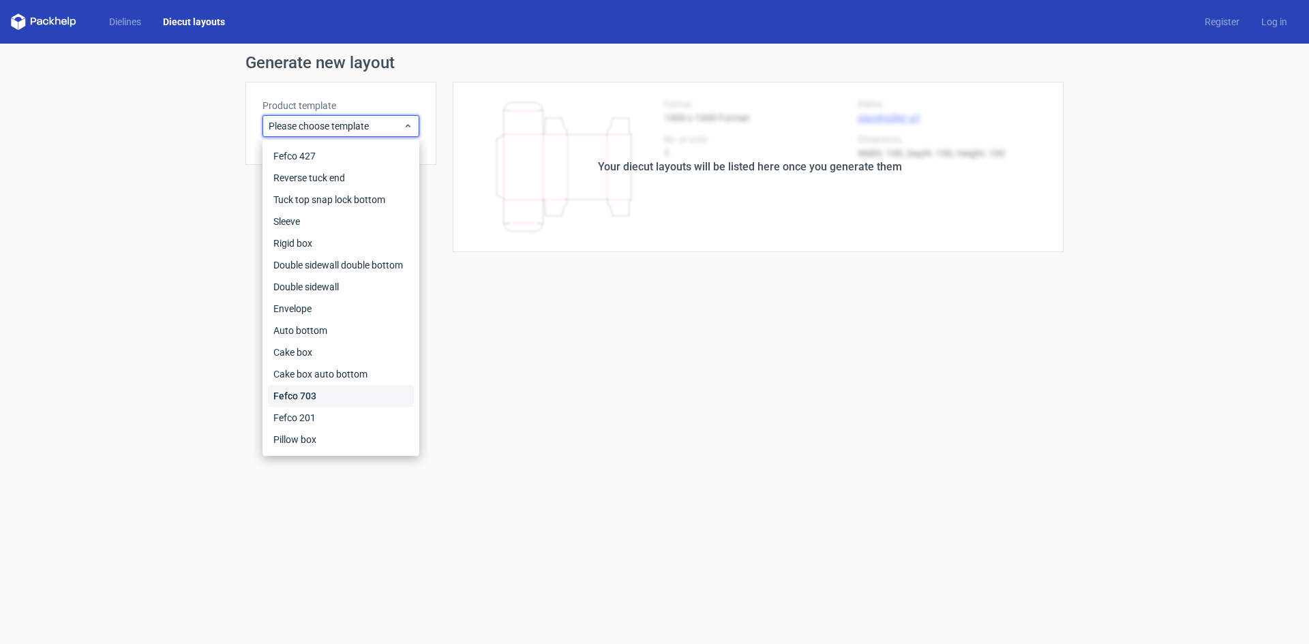
click at [331, 395] on div "Fefco 703" at bounding box center [341, 396] width 146 height 22
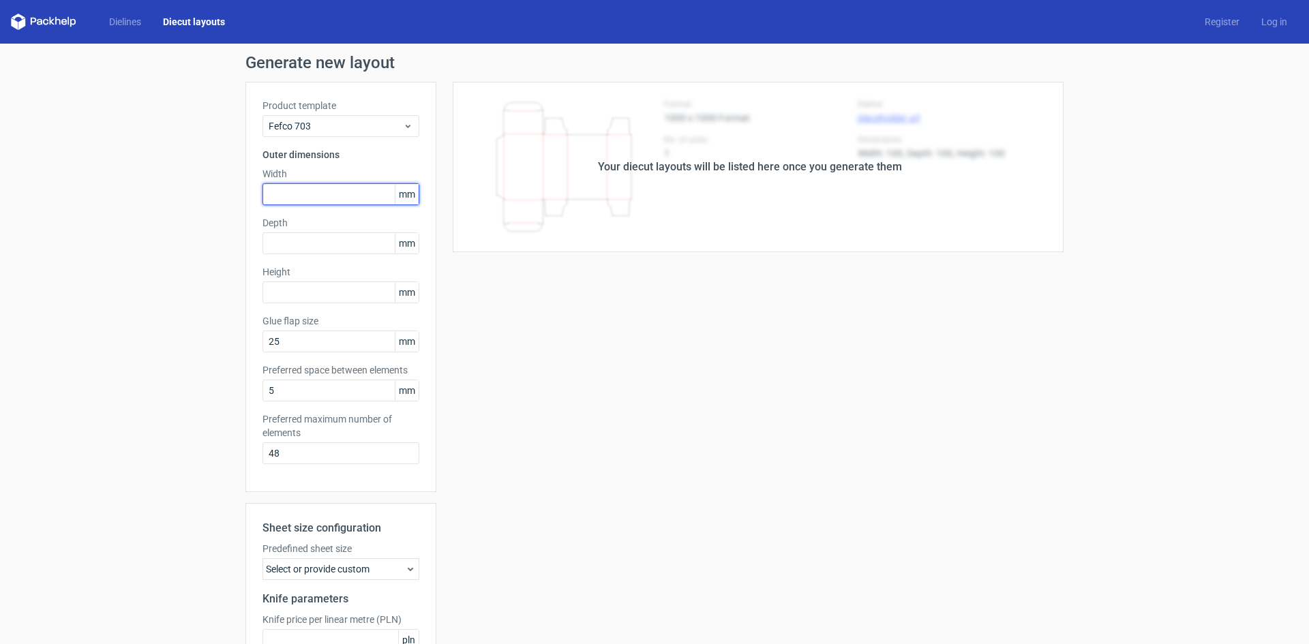
click at [297, 188] on input "text" at bounding box center [341, 194] width 157 height 22
type input "52"
type input "2"
type input "27"
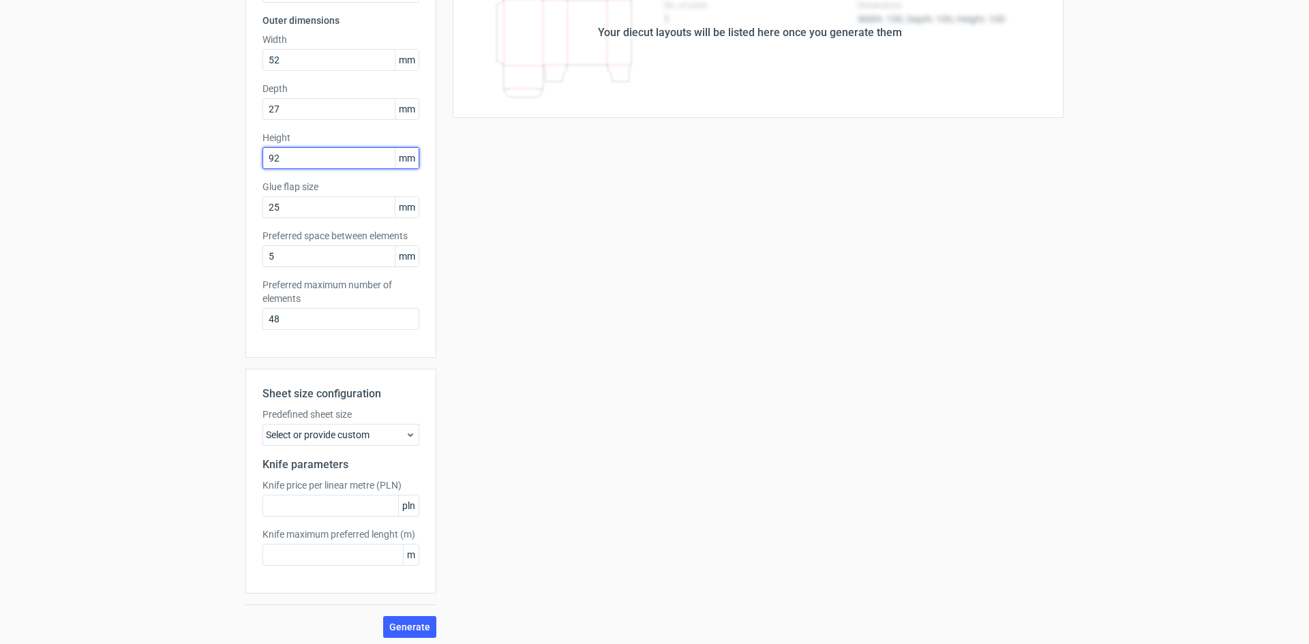
scroll to position [139, 0]
type input "92"
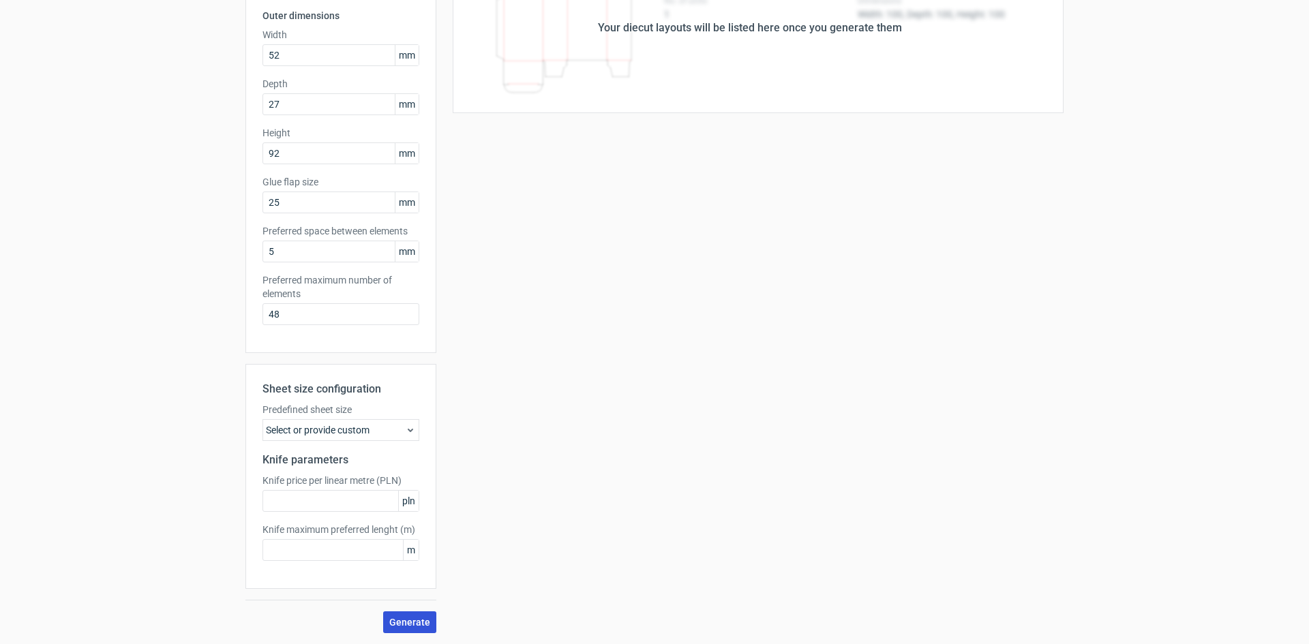
click at [422, 625] on span "Generate" at bounding box center [409, 623] width 41 height 10
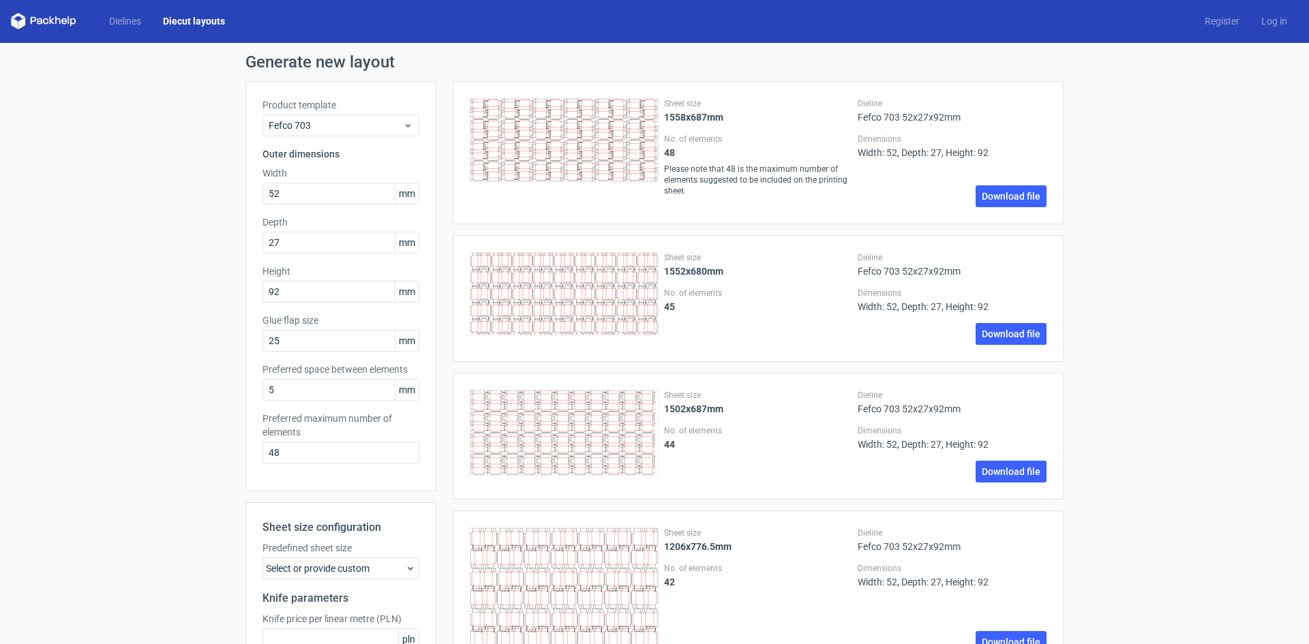
scroll to position [0, 0]
click at [986, 476] on link "Download file" at bounding box center [1011, 473] width 71 height 22
drag, startPoint x: 306, startPoint y: 449, endPoint x: 185, endPoint y: 449, distance: 120.0
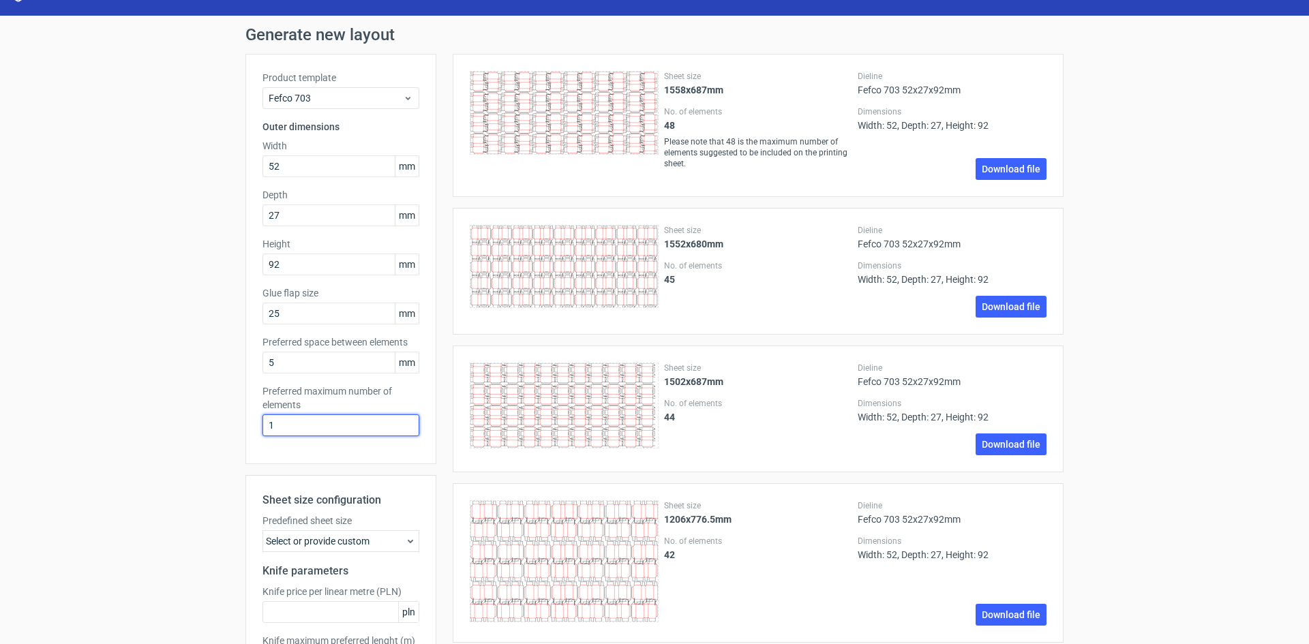
scroll to position [136, 0]
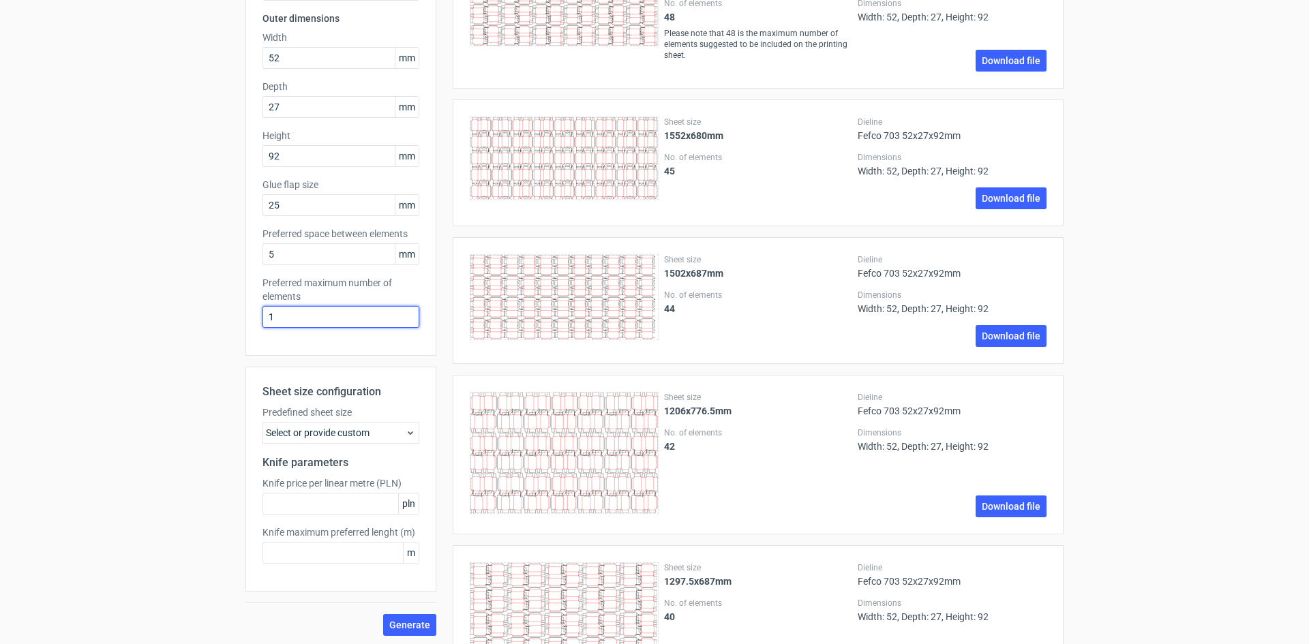
type input "1"
click at [348, 433] on div "Select or provide custom" at bounding box center [341, 433] width 157 height 22
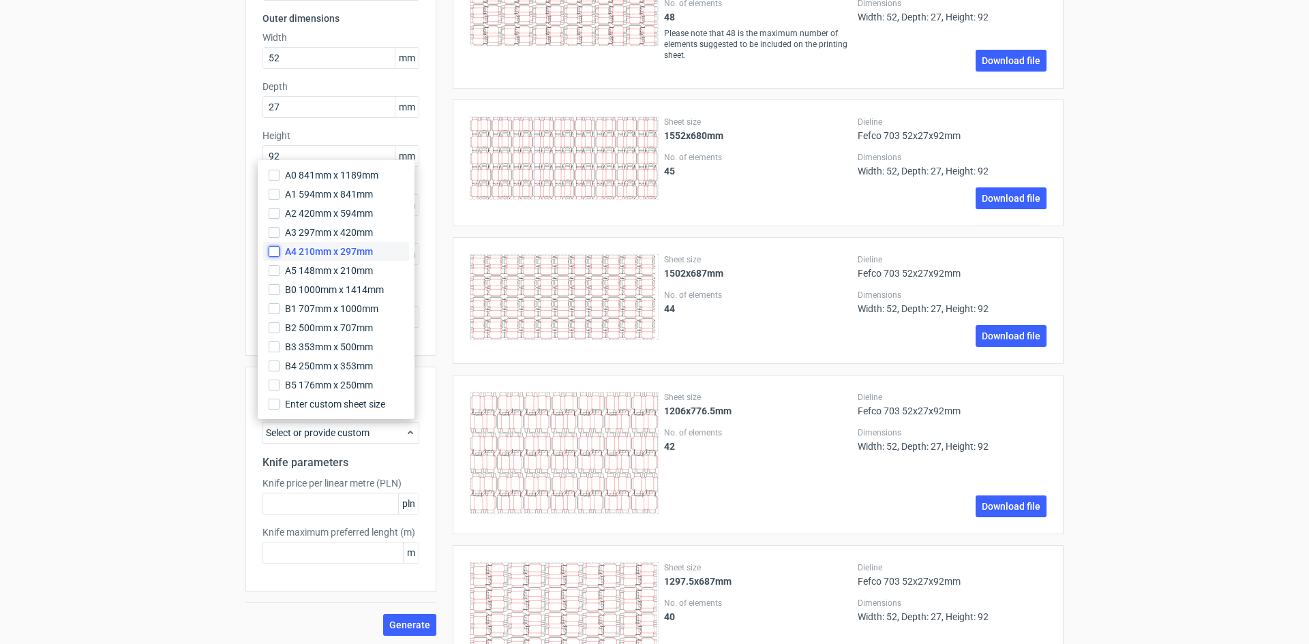
click at [273, 250] on input "A4 210mm x 297mm" at bounding box center [274, 251] width 11 height 11
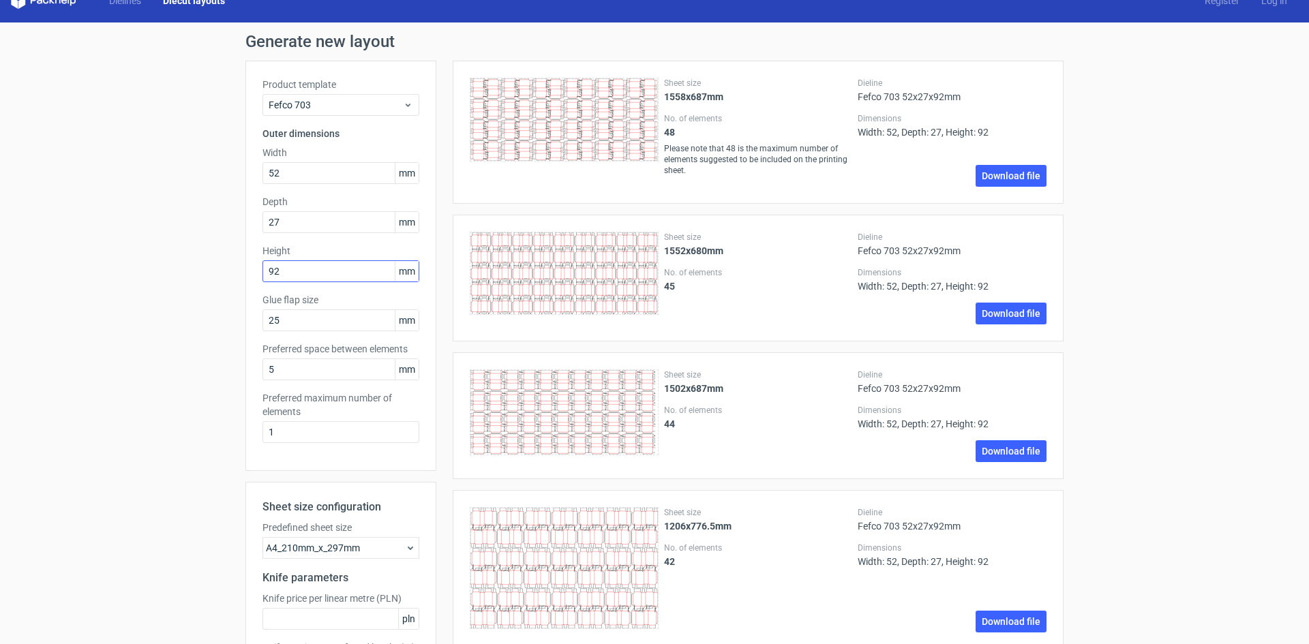
scroll to position [0, 0]
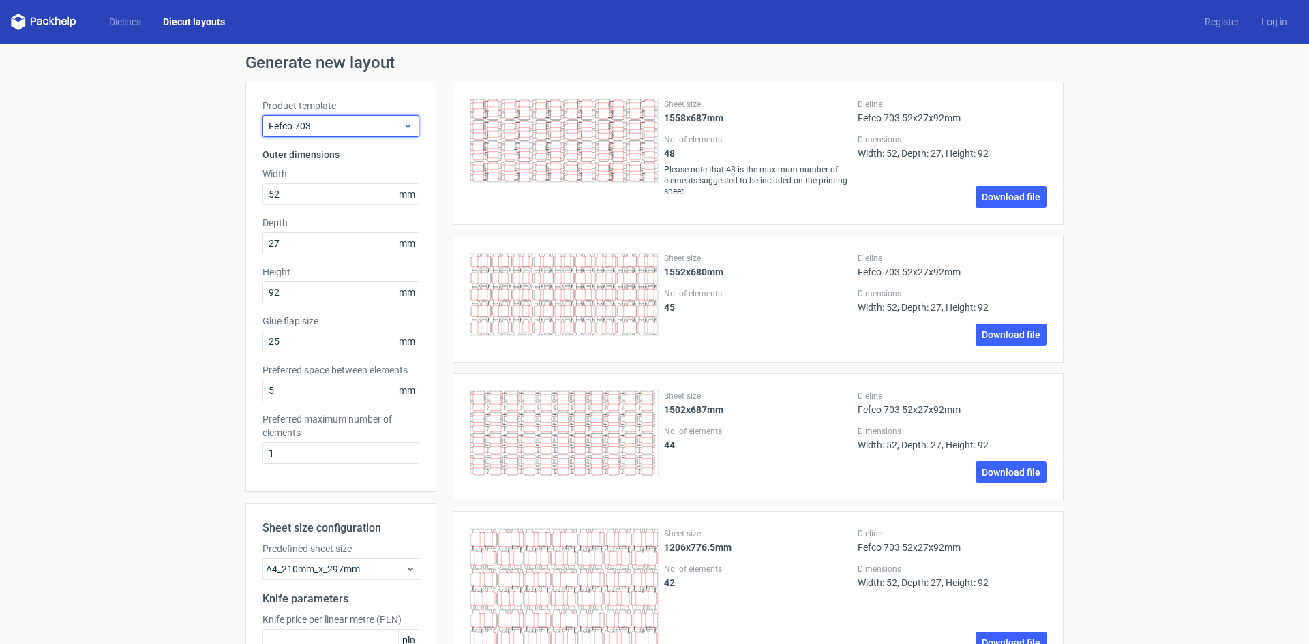
click at [321, 130] on span "Fefco 703" at bounding box center [336, 126] width 134 height 14
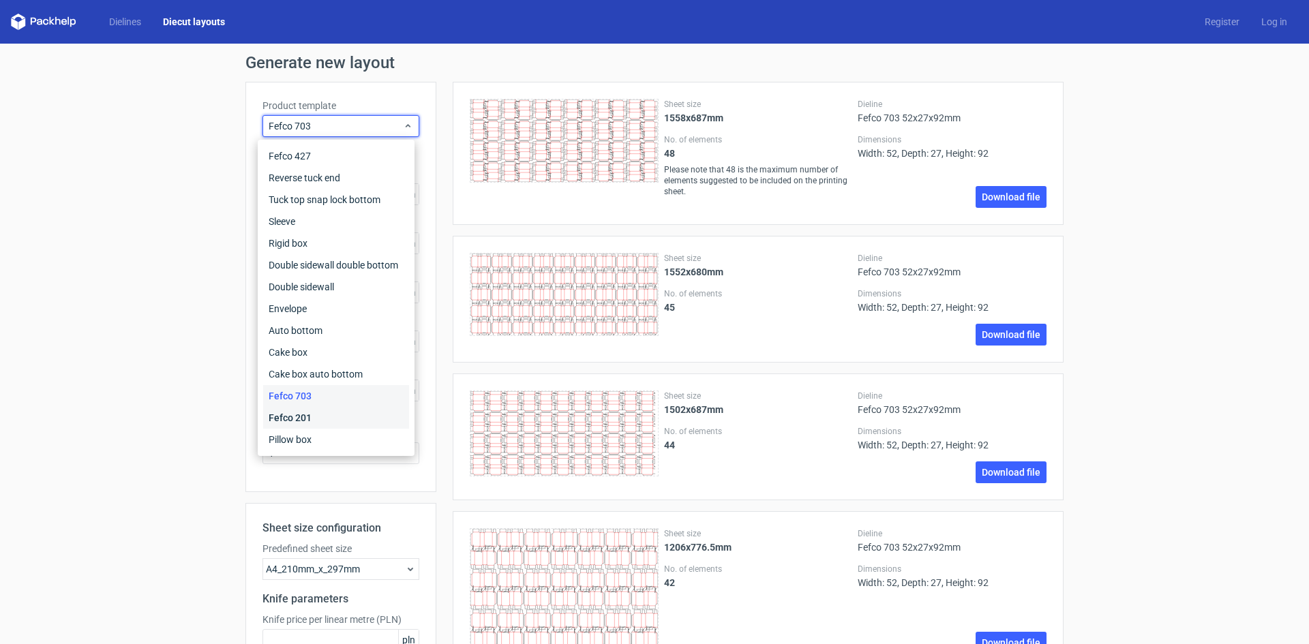
click at [291, 424] on div "Fefco 201" at bounding box center [336, 418] width 146 height 22
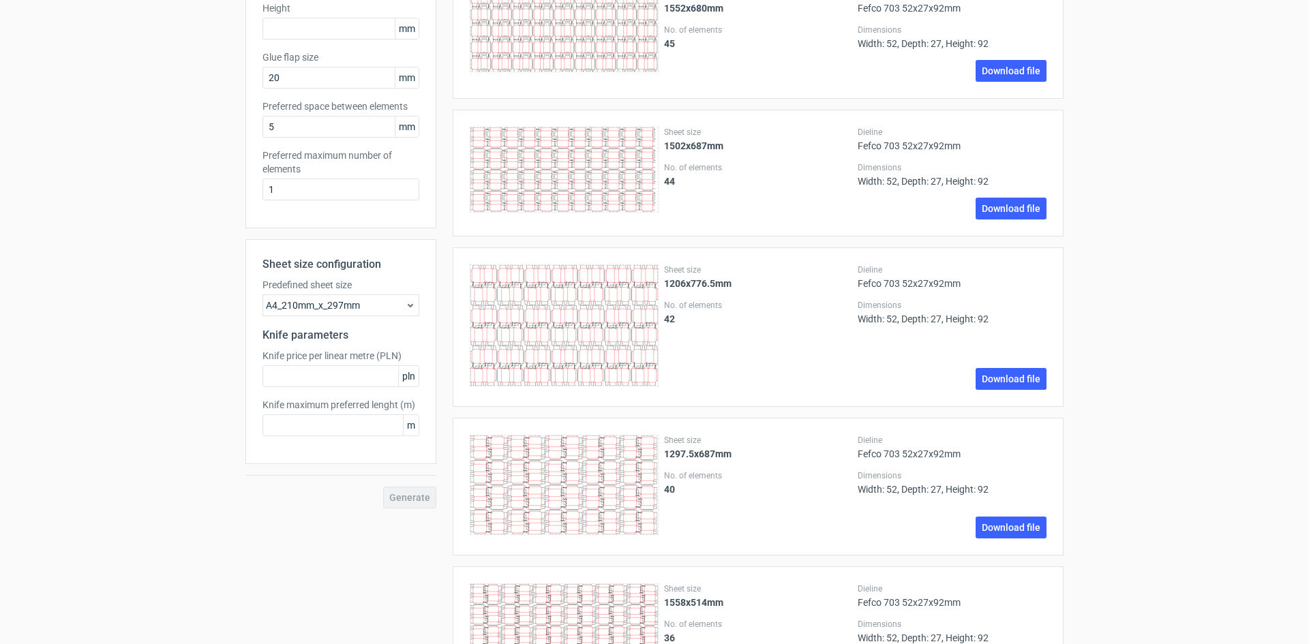
scroll to position [273, 0]
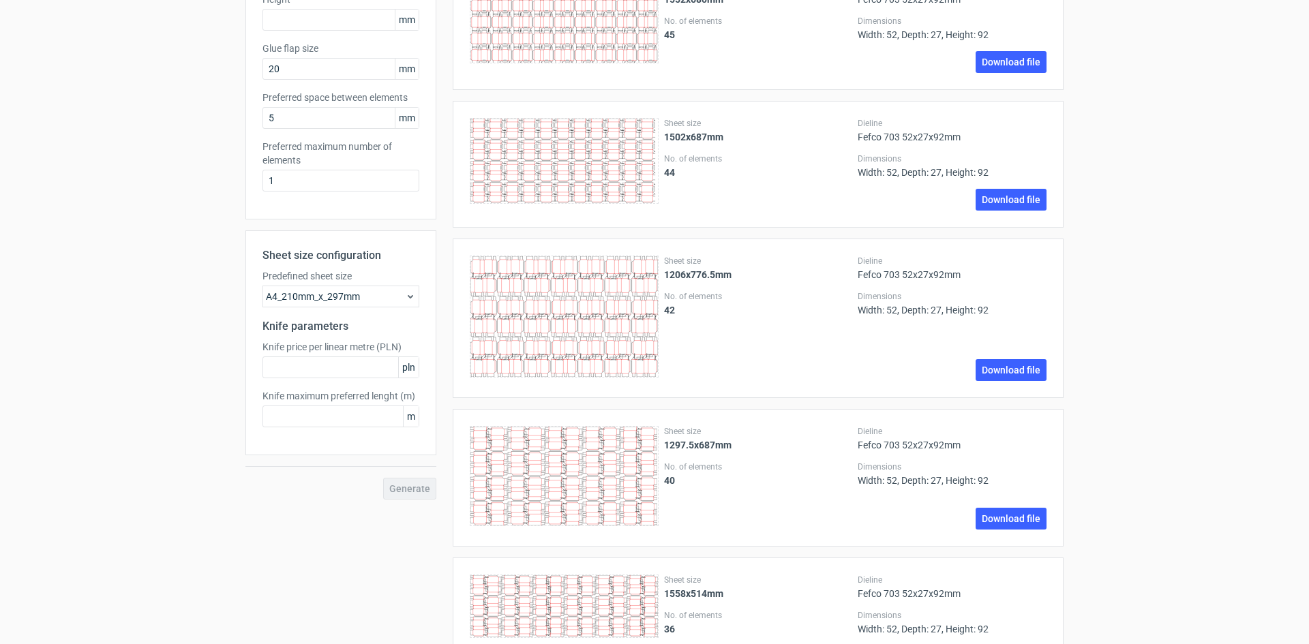
click at [421, 486] on div "Generate" at bounding box center [341, 489] width 191 height 22
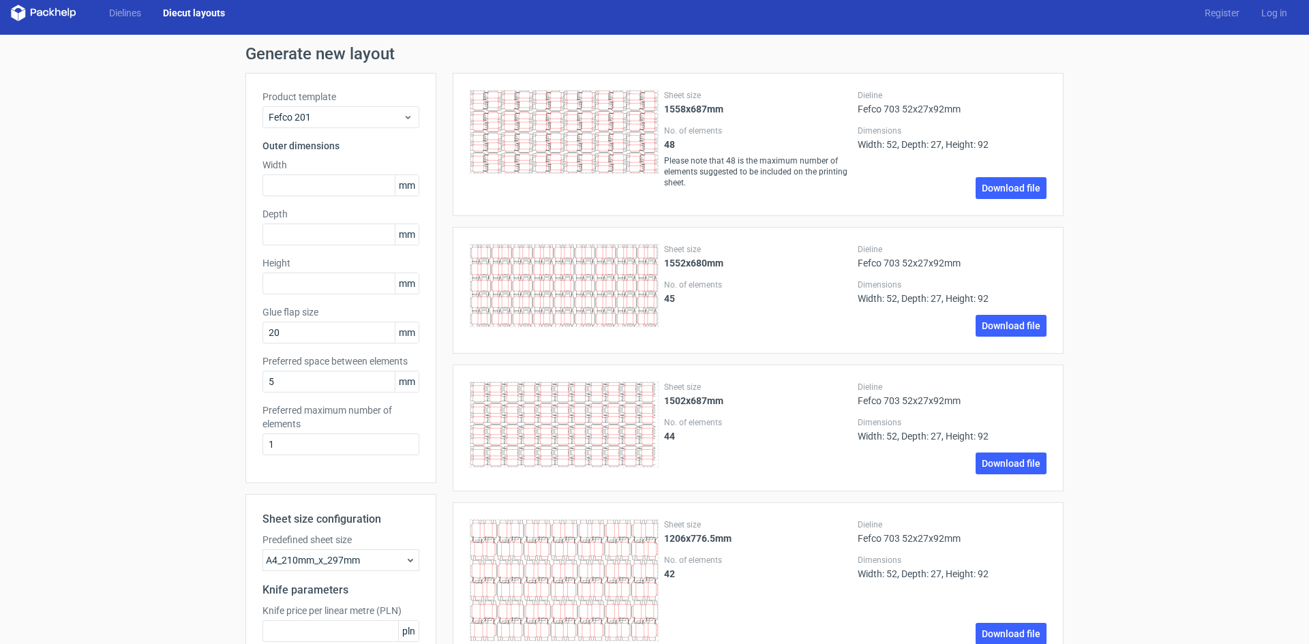
scroll to position [0, 0]
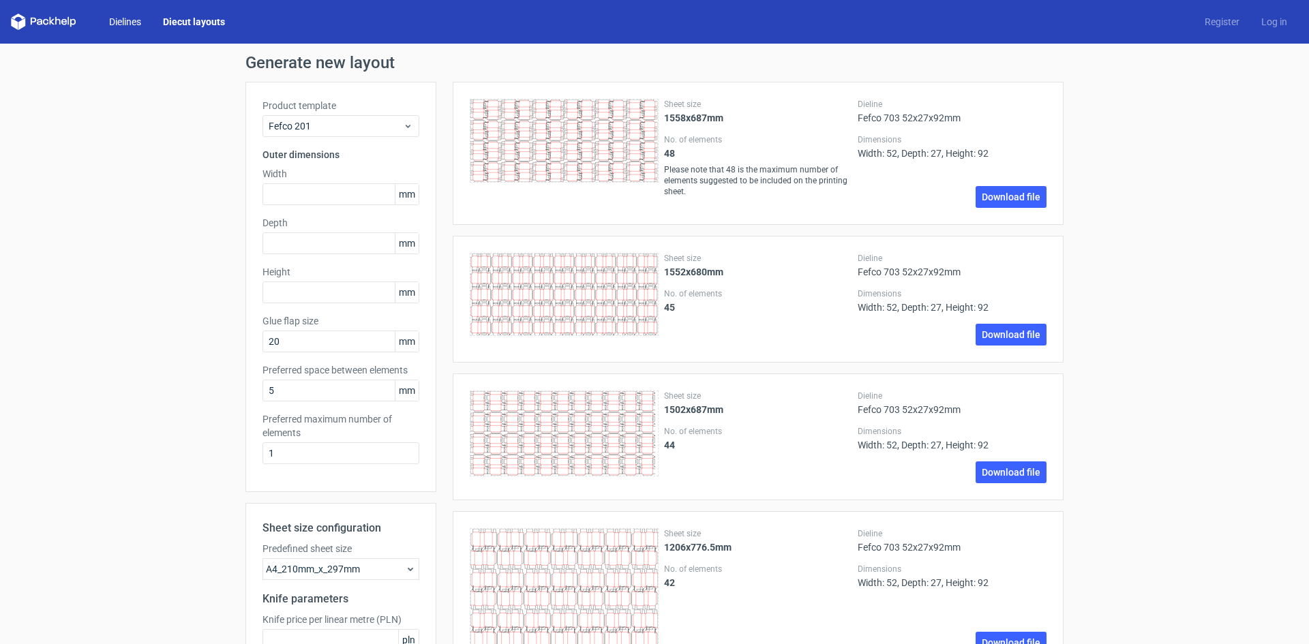
click at [115, 16] on link "Dielines" at bounding box center [125, 22] width 54 height 14
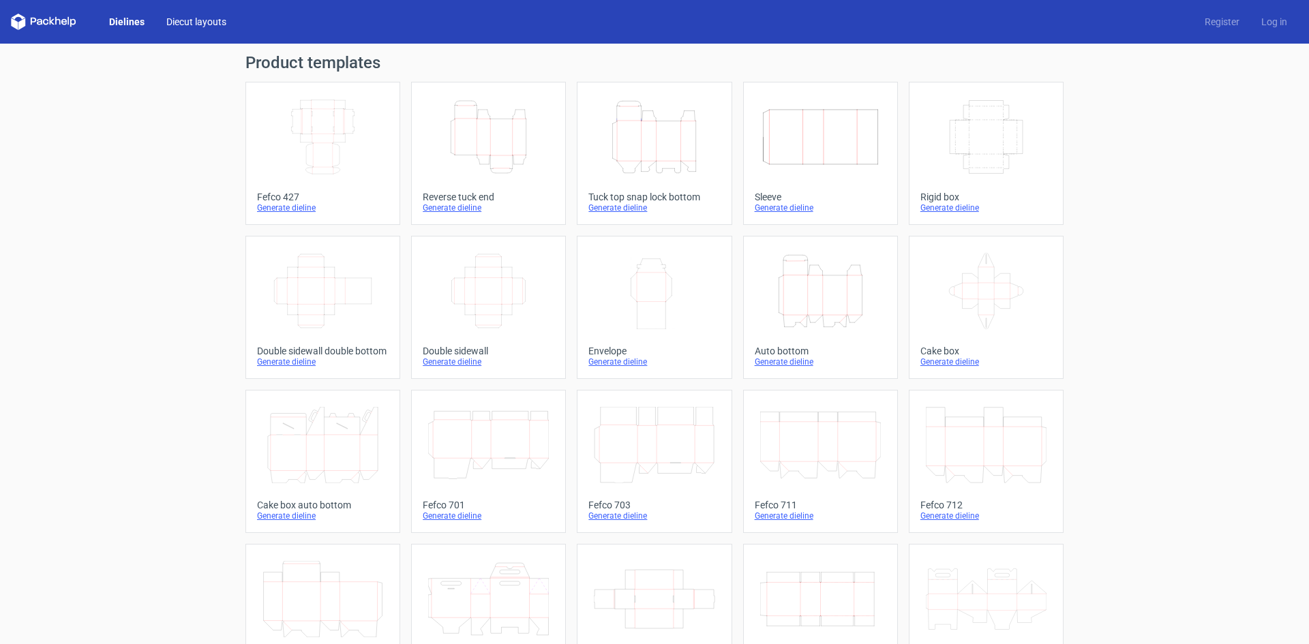
click at [183, 23] on link "Diecut layouts" at bounding box center [196, 22] width 82 height 14
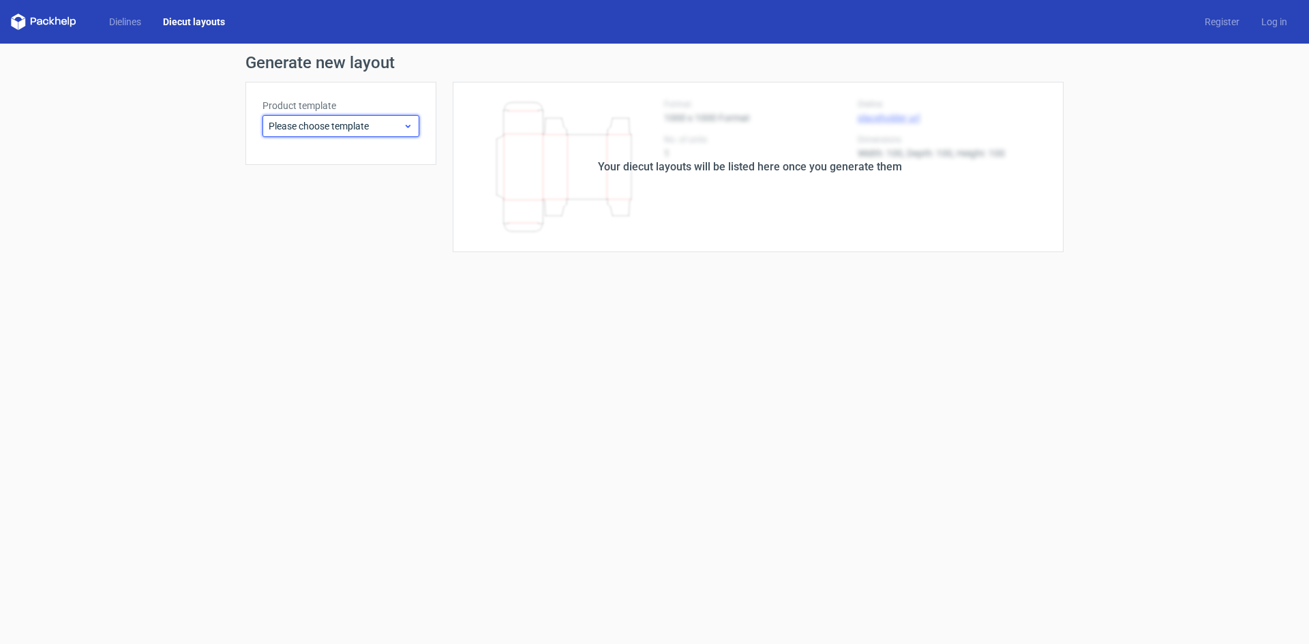
click at [316, 123] on span "Please choose template" at bounding box center [336, 126] width 134 height 14
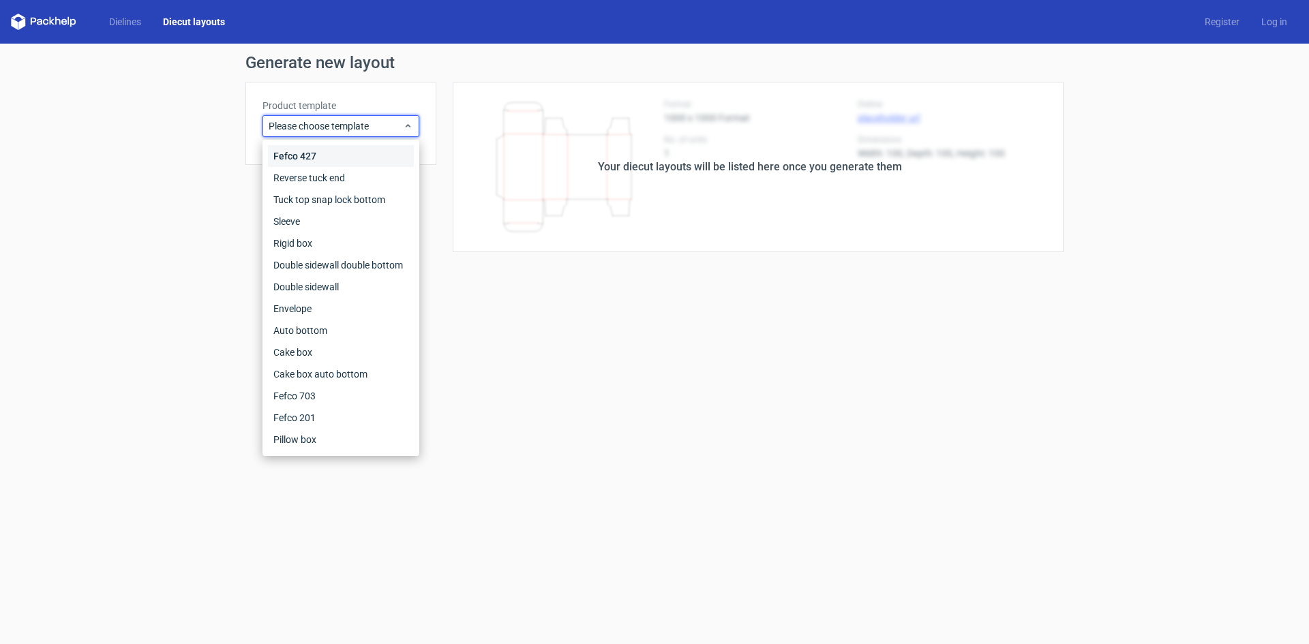
click at [338, 152] on div "Fefco 427" at bounding box center [341, 156] width 146 height 22
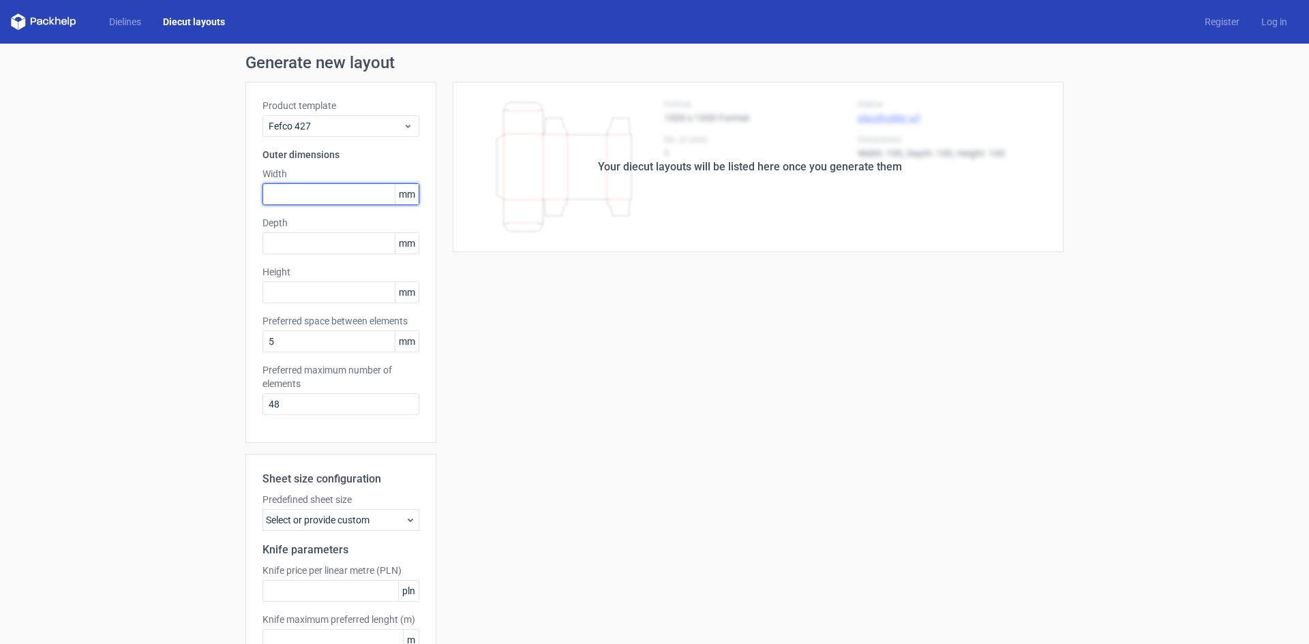
click at [306, 203] on input "text" at bounding box center [341, 194] width 157 height 22
type input "52"
type input "27"
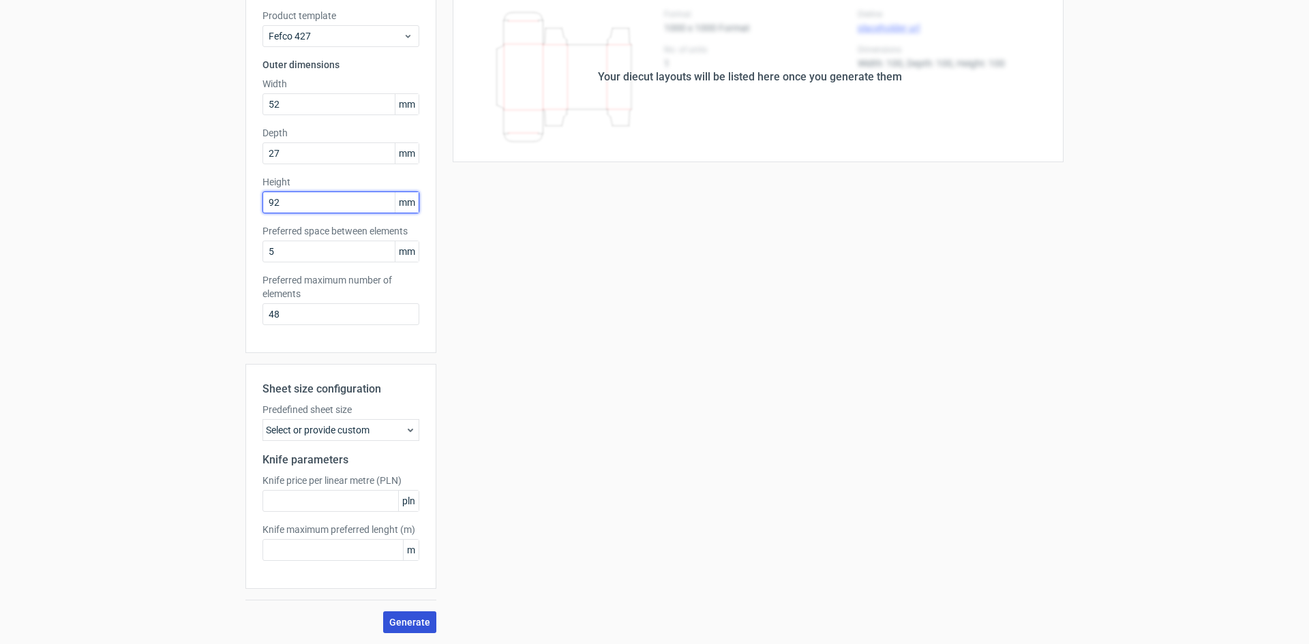
type input "92"
click at [408, 627] on span "Generate" at bounding box center [409, 623] width 41 height 10
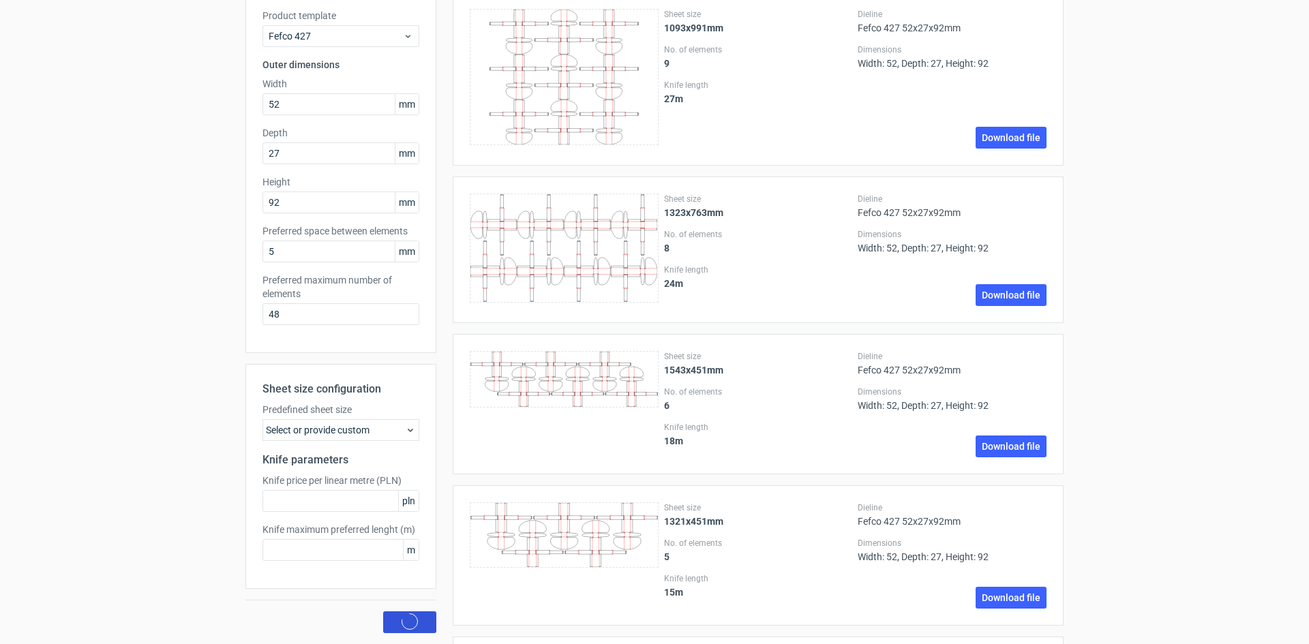
scroll to position [0, 0]
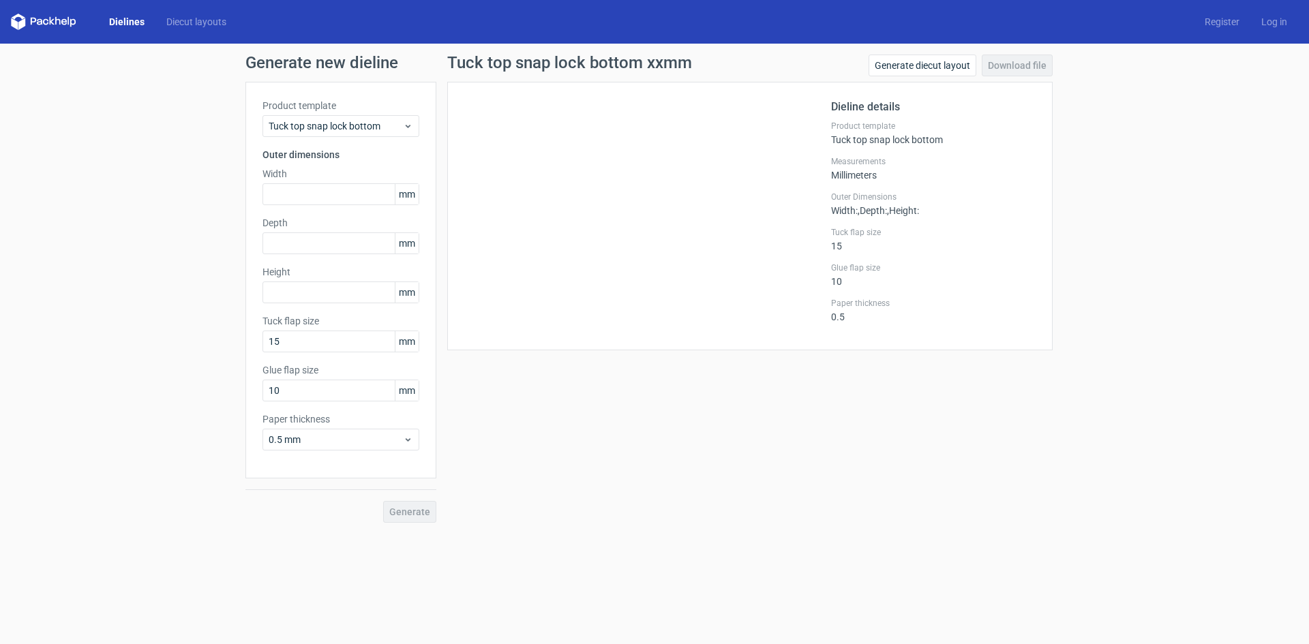
click at [120, 22] on link "Dielines" at bounding box center [126, 22] width 57 height 14
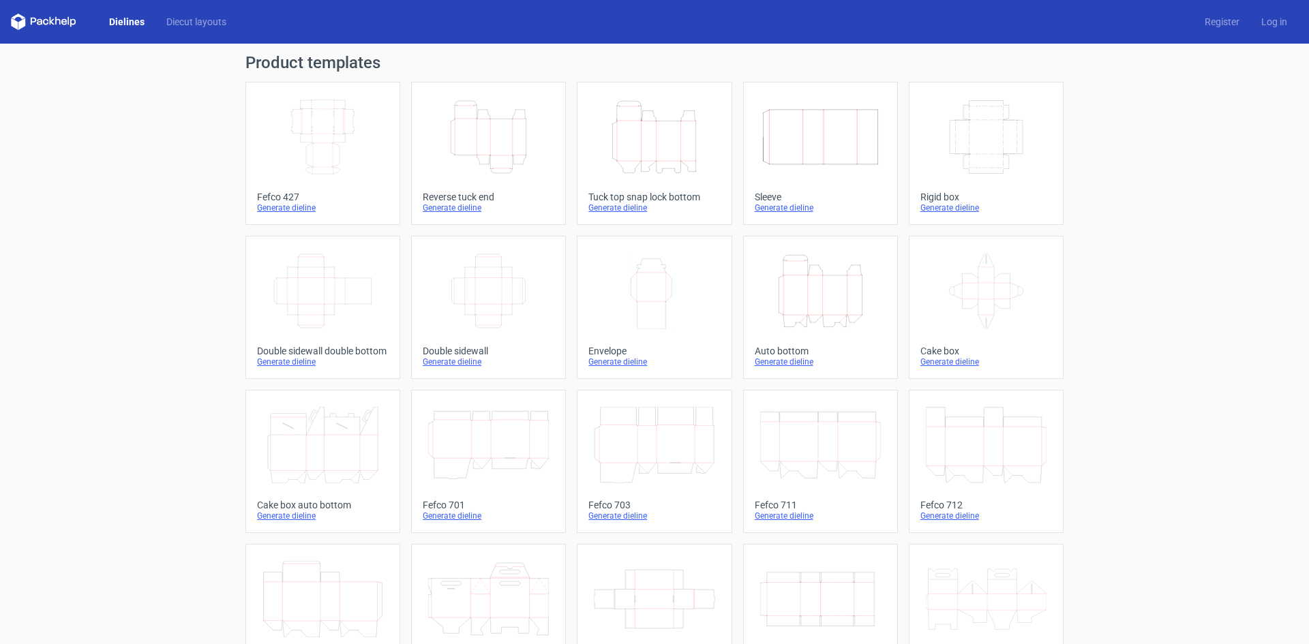
click at [314, 151] on icon "Width Depth Height" at bounding box center [323, 137] width 121 height 76
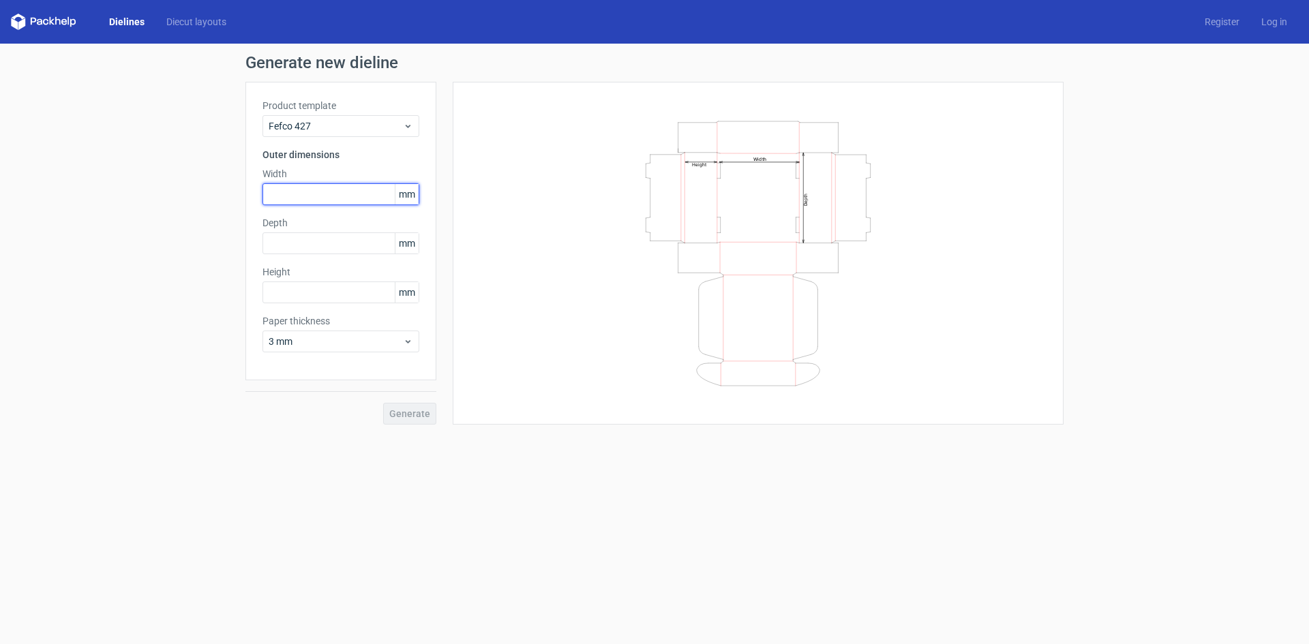
click at [319, 197] on input "text" at bounding box center [341, 194] width 157 height 22
type input "92"
click at [314, 244] on input "text" at bounding box center [341, 244] width 157 height 22
type input "52"
click at [303, 291] on input "text" at bounding box center [341, 293] width 157 height 22
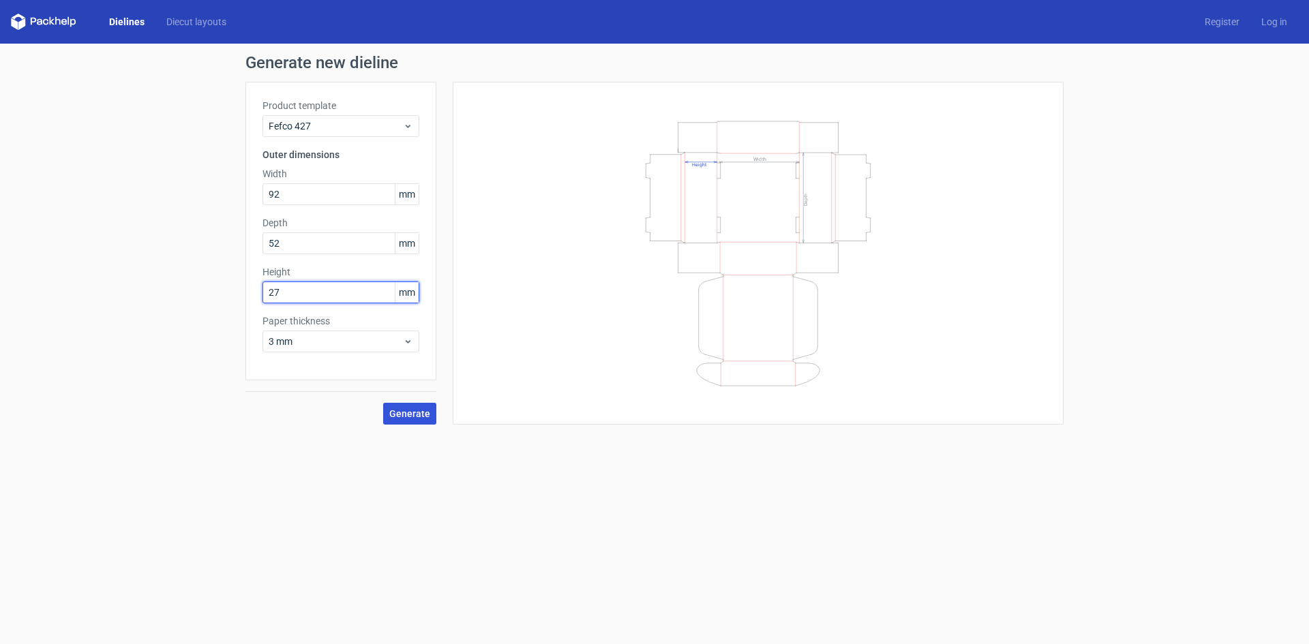
type input "27"
click at [419, 409] on span "Generate" at bounding box center [409, 414] width 41 height 10
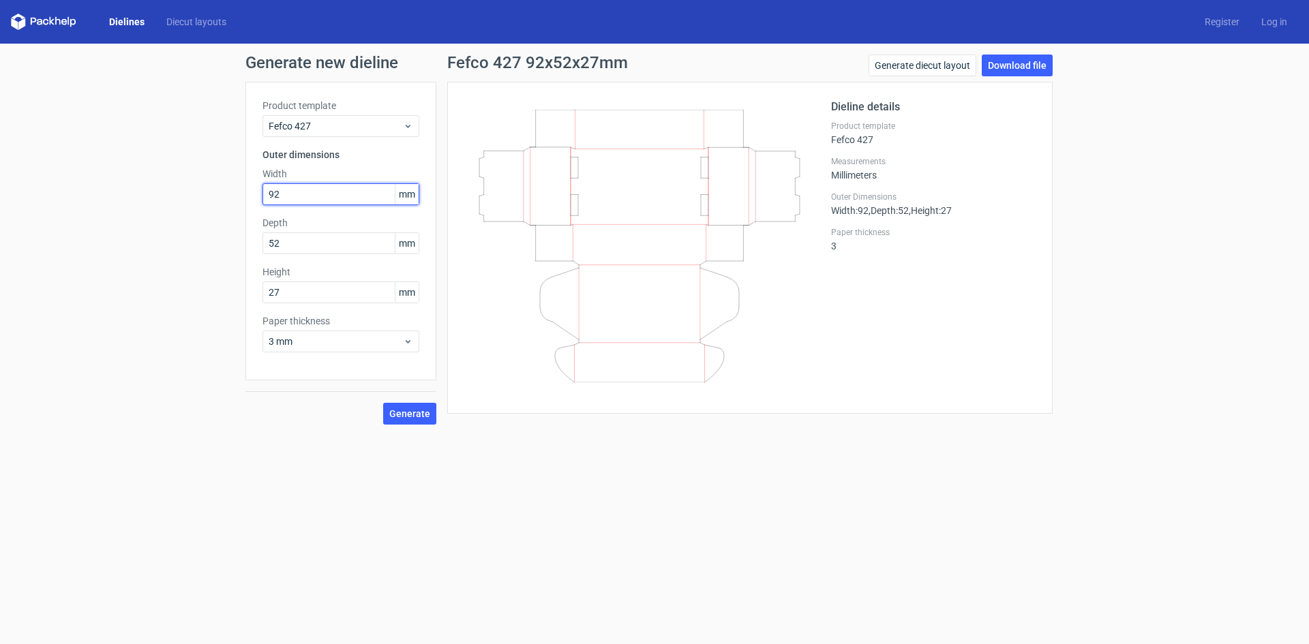
drag, startPoint x: 289, startPoint y: 193, endPoint x: 249, endPoint y: 193, distance: 40.2
click at [249, 193] on div "Product template Fefco 427 Outer dimensions Width 92 mm Depth 52 mm Height 27 m…" at bounding box center [341, 231] width 191 height 299
type input "52"
drag, startPoint x: 299, startPoint y: 239, endPoint x: 236, endPoint y: 236, distance: 63.5
click at [236, 236] on div "Generate new dieline Product template Fefco 427 Outer dimensions Width 52 mm De…" at bounding box center [654, 240] width 1309 height 392
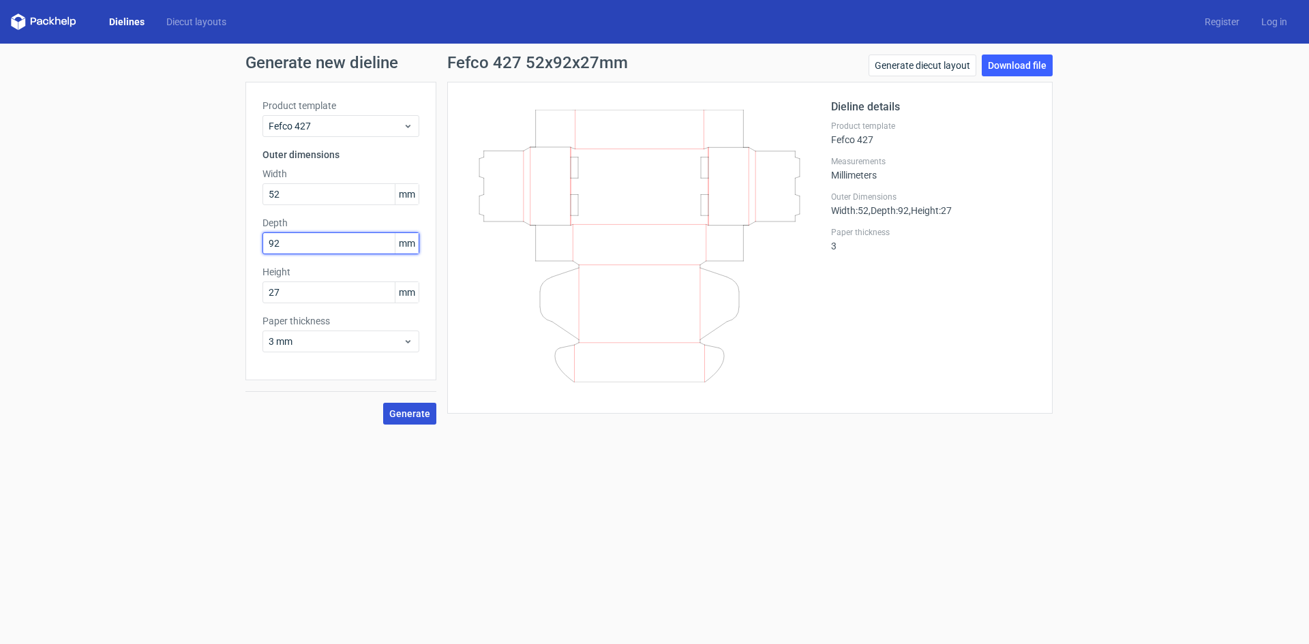
type input "92"
click at [402, 411] on span "Generate" at bounding box center [409, 414] width 41 height 10
click at [1014, 74] on link "Download file" at bounding box center [1017, 66] width 71 height 22
